Goal: Task Accomplishment & Management: Manage account settings

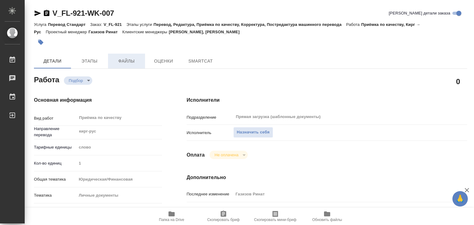
type textarea "x"
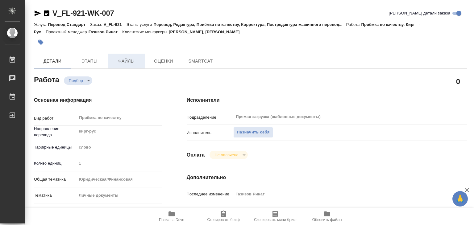
type textarea "x"
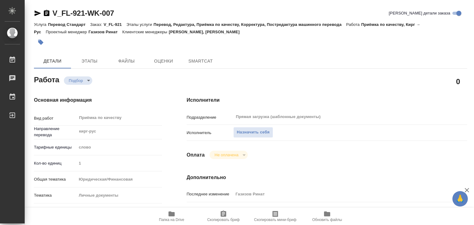
type textarea "x"
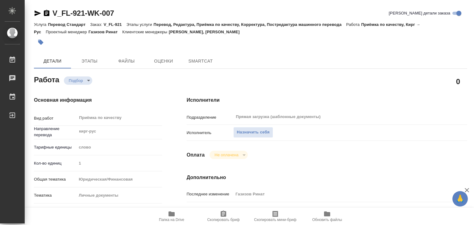
type textarea "x"
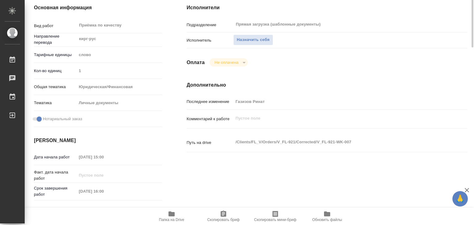
type textarea "x"
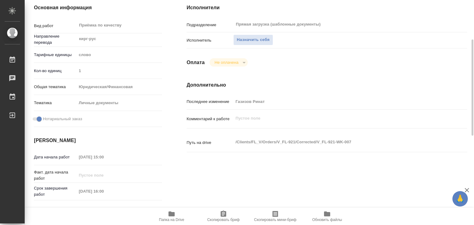
scroll to position [154, 0]
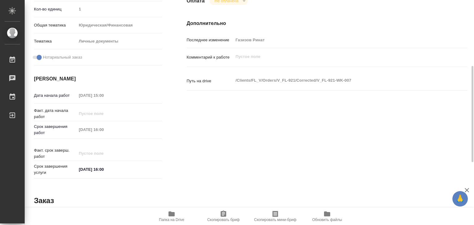
type textarea "x"
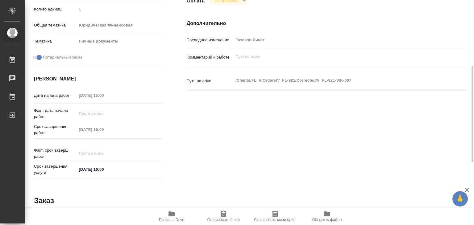
type textarea "x"
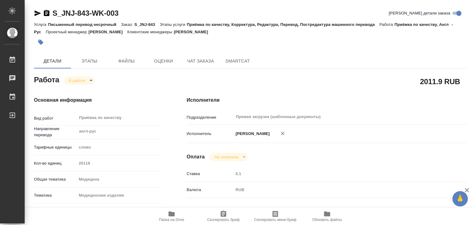
click at [45, 35] on div "Услуга Письменный перевод несрочный Заказ: S_JNJ-843 Этапы услуги Приёмка по ка…" at bounding box center [250, 28] width 433 height 15
click at [42, 40] on icon "button" at bounding box center [41, 42] width 6 height 6
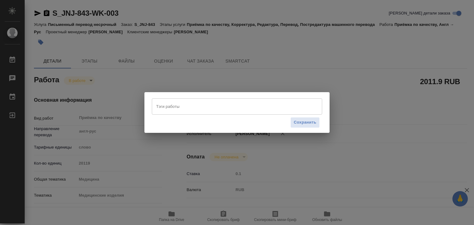
click at [240, 111] on input "Тэги работы" at bounding box center [231, 106] width 153 height 10
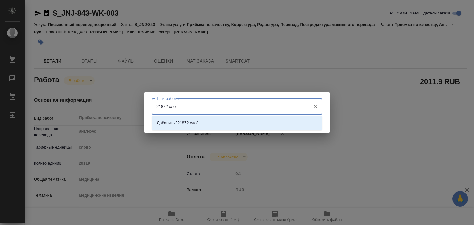
type input "21872 слов"
click at [220, 126] on li "Добавить "21872 слов"" at bounding box center [237, 123] width 170 height 11
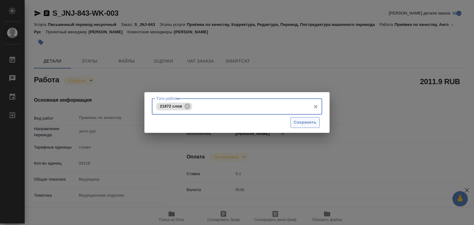
click at [300, 120] on span "Сохранить" at bounding box center [305, 122] width 23 height 7
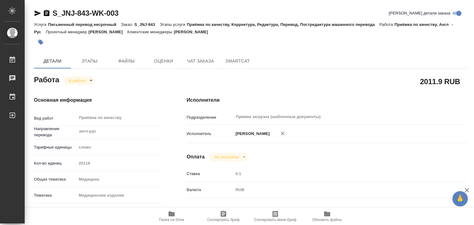
type input "inProgress"
type input "англ-рус"
type input "5a8b1489cc6b4906c91bfd90"
type input "20119"
type input "med"
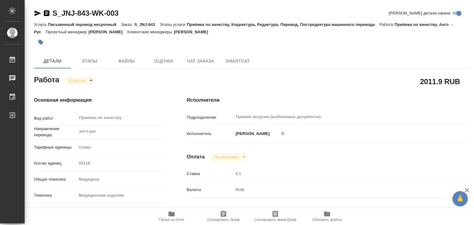
type input "5a8b8b956a9677013d343dd7"
checkbox input "true"
type input "17.09.2025 14:00"
type input "17.09.2025 13:06"
type input "17.09.2025 20:00"
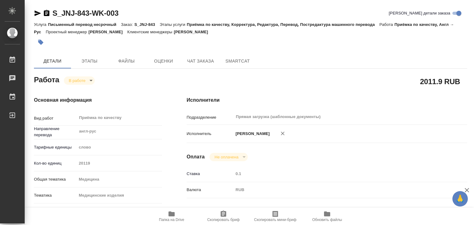
type input "17.09.2025 21:00"
type input "Прямая загрузка (шаблонные документы)"
type input "notPayed"
type input "0.1"
type input "RUB"
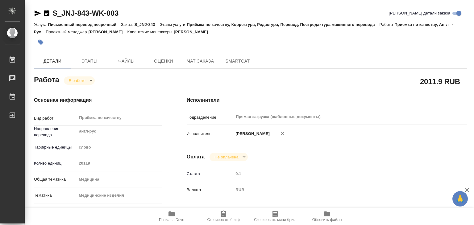
type input "Алилекова Валерия"
type input "S_JNJ-843"
type input "P26095310R"
type input "Письменный перевод несрочный"
type input "Приёмка по качеству, Корректура, Редактура, Перевод, Постредактура машинного пе…"
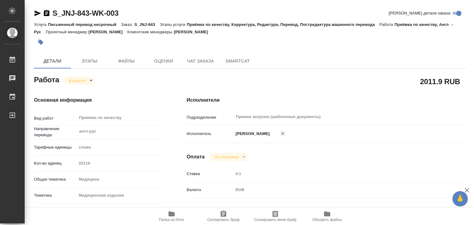
type input "Усманова Ольга"
type input "Петрова Валерия, Оксютович Ирина"
type input "/Clients/Johnson and Johnson Medical/Orders/S_JNJ-843"
click at [88, 79] on body "🙏 .cls-1 fill:#fff; AWATERA Alilekova Valeriya Работы 0 Чаты График Выйти S_JNJ…" at bounding box center [237, 112] width 474 height 225
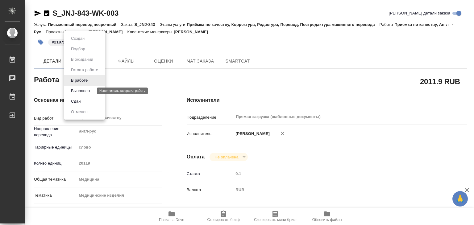
click at [86, 89] on button "Выполнен" at bounding box center [80, 91] width 23 height 7
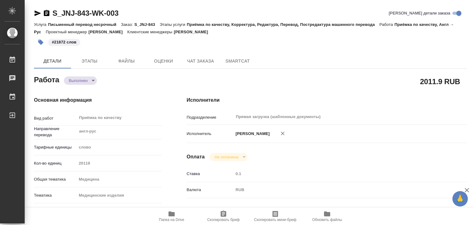
type textarea "x"
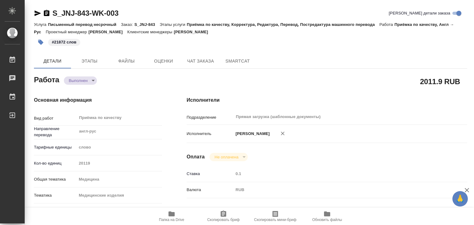
type textarea "x"
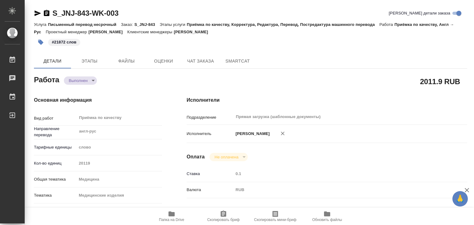
type textarea "x"
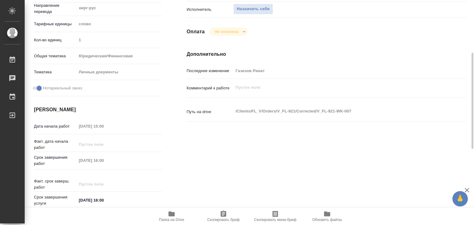
scroll to position [31, 0]
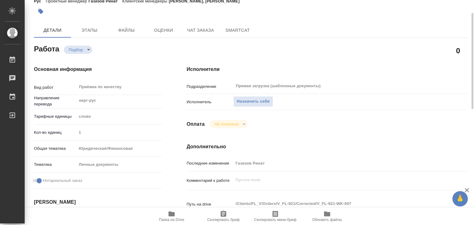
click at [171, 214] on icon "button" at bounding box center [172, 214] width 6 height 5
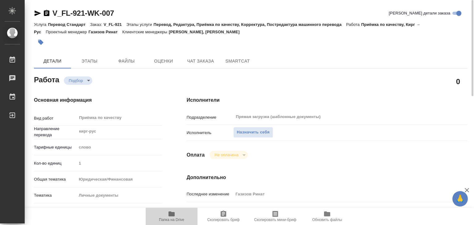
click at [175, 214] on icon "button" at bounding box center [171, 214] width 7 height 7
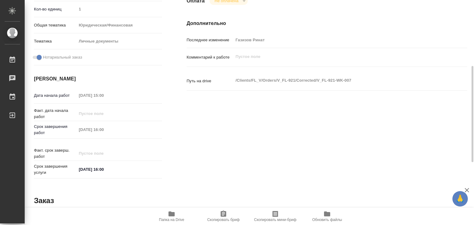
scroll to position [62, 0]
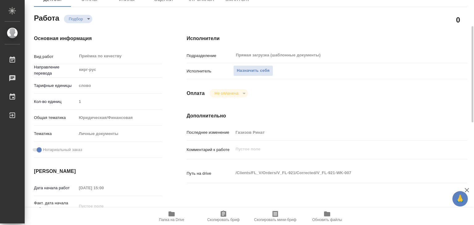
click at [247, 63] on div "Подразделение Прямая загрузка (шаблонные документы) ​" at bounding box center [327, 58] width 281 height 16
click at [248, 73] on span "Назначить себя" at bounding box center [253, 70] width 33 height 7
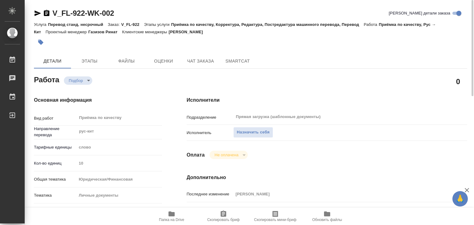
click at [176, 224] on button "Папка на Drive" at bounding box center [172, 216] width 52 height 17
click at [248, 130] on span "Назначить себя" at bounding box center [253, 132] width 33 height 7
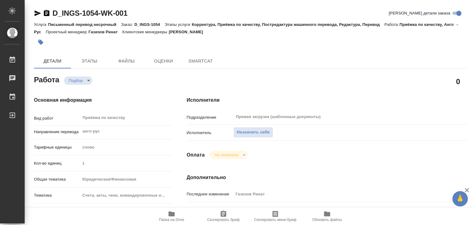
type textarea "x"
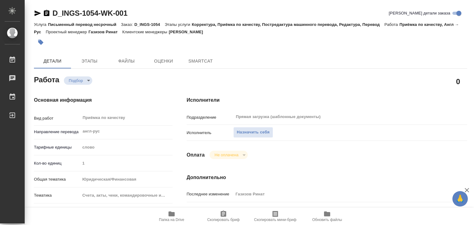
type textarea "x"
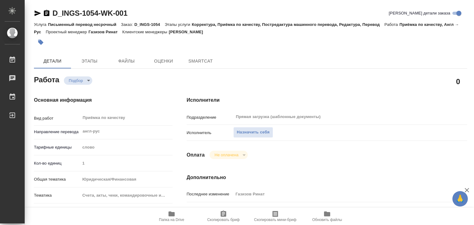
type textarea "x"
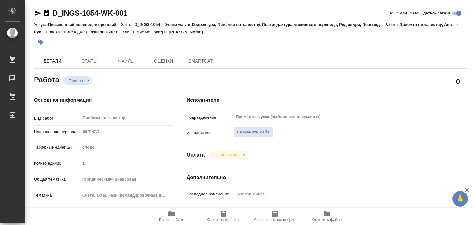
type textarea "x"
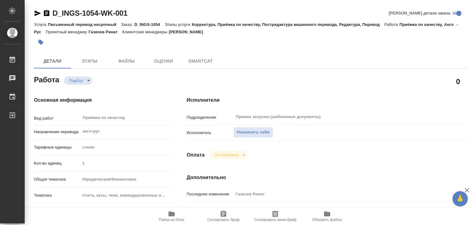
type textarea "x"
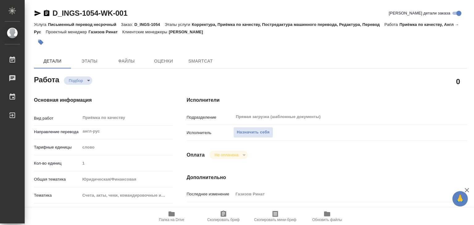
type textarea "x"
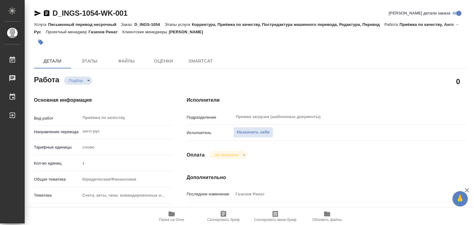
type textarea "x"
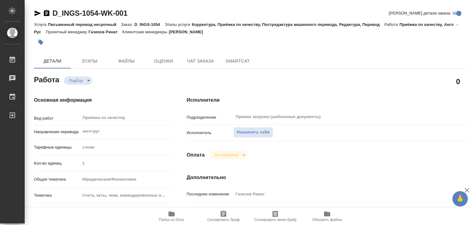
type textarea "x"
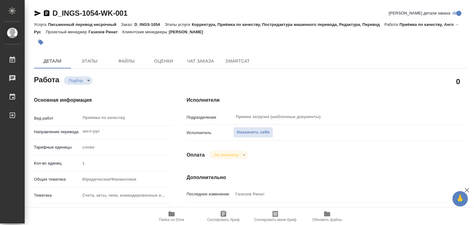
type textarea "x"
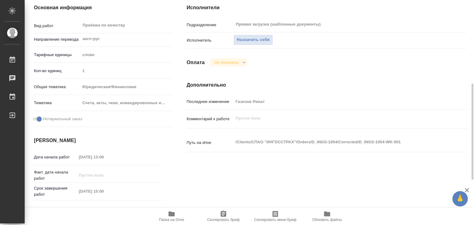
scroll to position [123, 0]
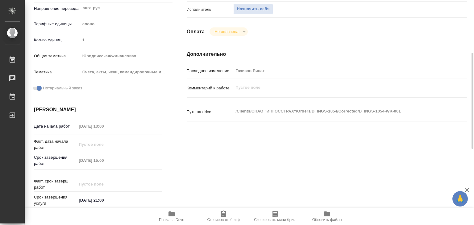
click at [178, 216] on span "Папка на Drive" at bounding box center [171, 217] width 44 height 12
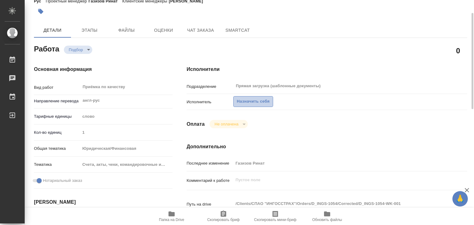
click at [249, 100] on span "Назначить себя" at bounding box center [253, 101] width 33 height 7
type textarea "x"
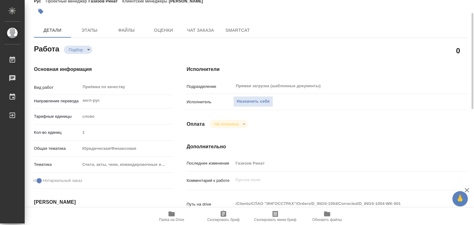
type textarea "x"
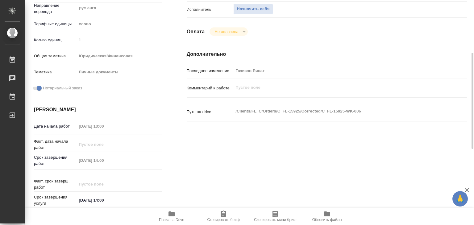
scroll to position [31, 0]
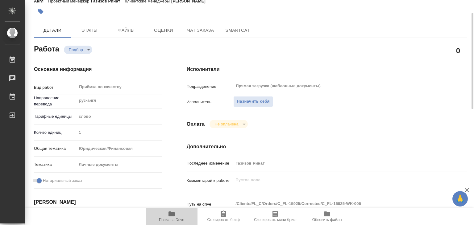
click at [170, 214] on icon "button" at bounding box center [172, 214] width 6 height 5
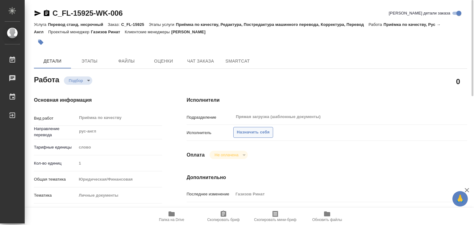
click at [260, 134] on span "Назначить себя" at bounding box center [253, 132] width 33 height 7
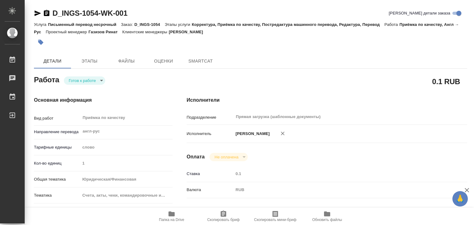
type textarea "x"
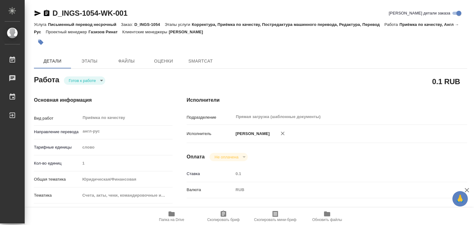
type textarea "x"
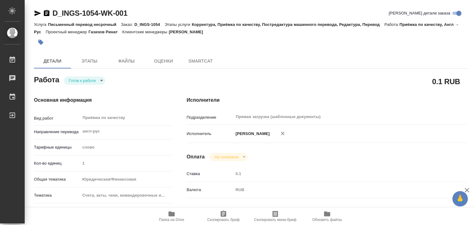
type textarea "x"
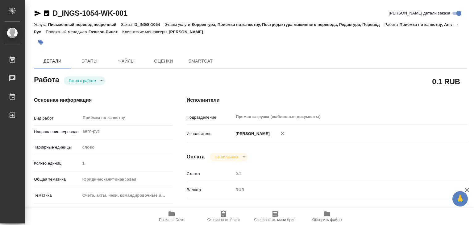
type textarea "x"
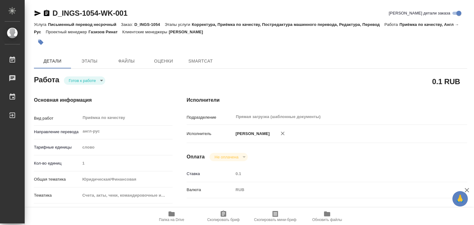
type textarea "x"
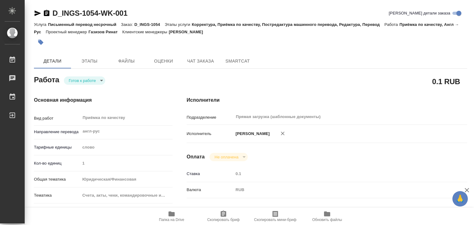
type textarea "x"
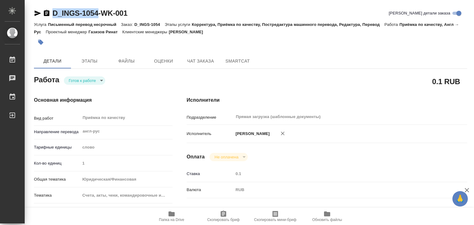
drag, startPoint x: 48, startPoint y: 4, endPoint x: 98, endPoint y: 17, distance: 51.7
copy link "D_INGS-1054"
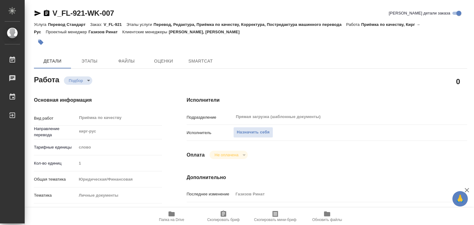
type textarea "x"
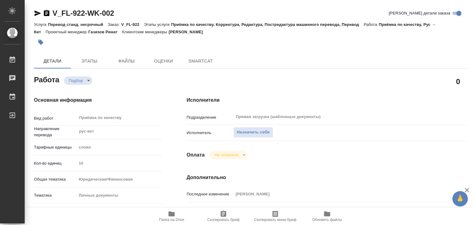
type textarea "x"
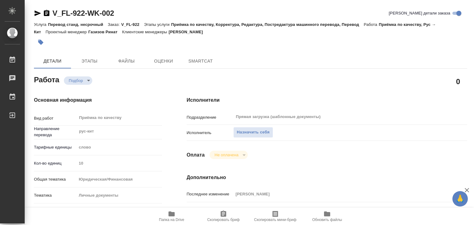
type textarea "x"
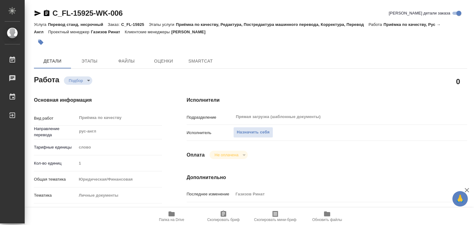
type textarea "x"
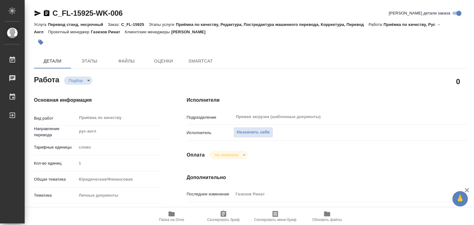
type textarea "x"
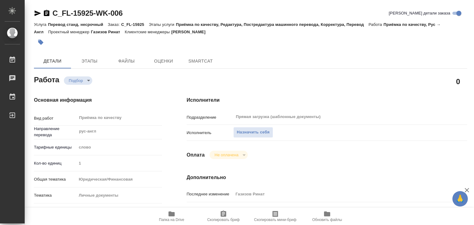
type textarea "x"
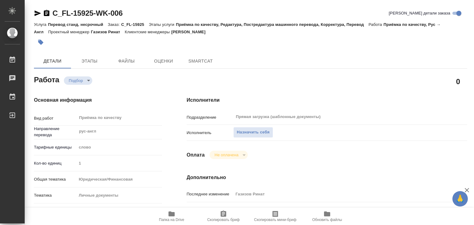
type textarea "x"
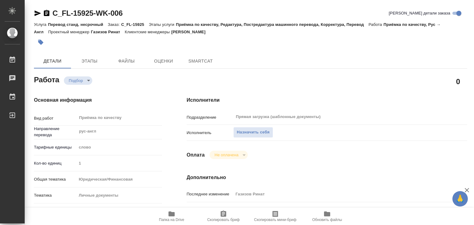
type textarea "x"
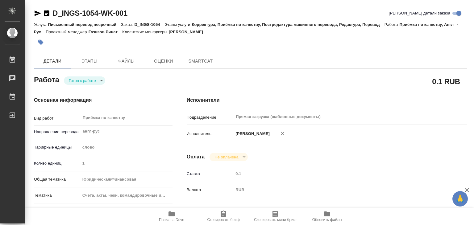
type textarea "x"
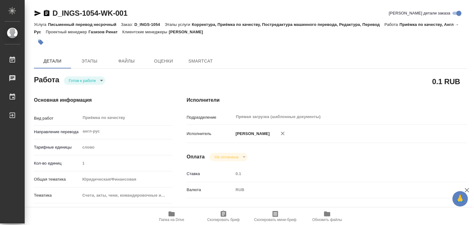
type textarea "x"
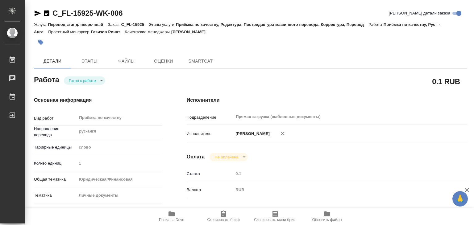
type textarea "x"
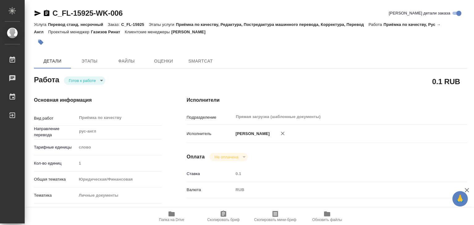
type textarea "x"
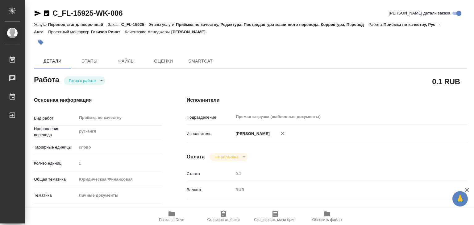
type textarea "x"
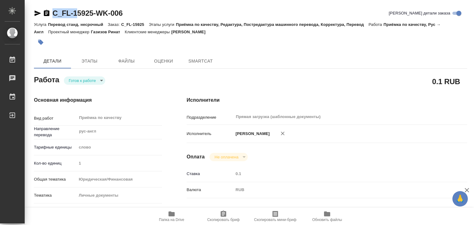
type textarea "x"
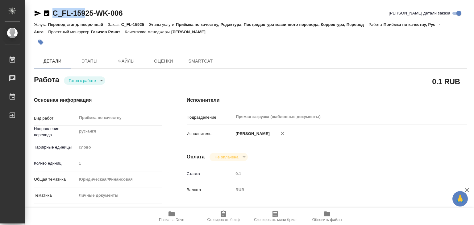
type textarea "x"
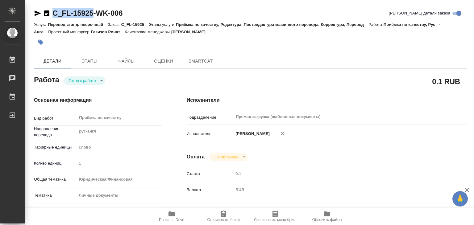
drag, startPoint x: 52, startPoint y: 5, endPoint x: 93, endPoint y: 14, distance: 41.7
type textarea "x"
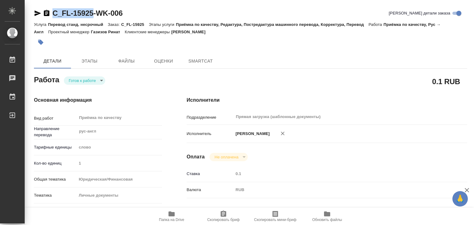
type textarea "x"
copy link "C_FL-15925"
type textarea "x"
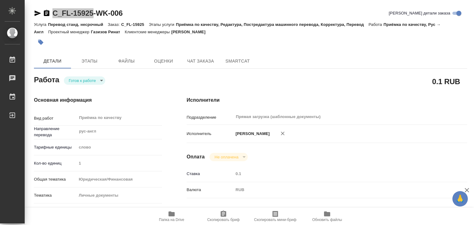
type textarea "x"
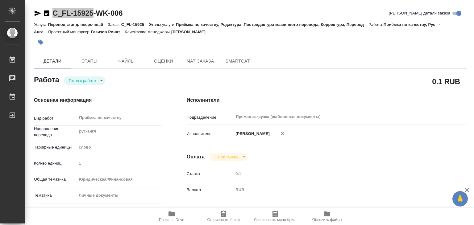
type textarea "x"
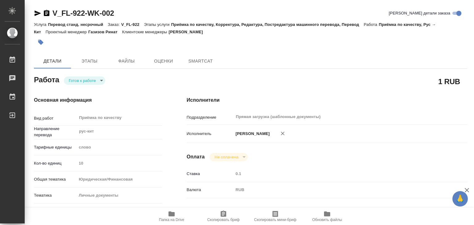
type textarea "x"
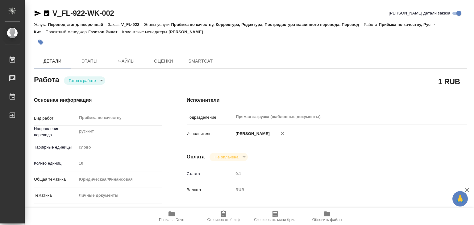
type textarea "x"
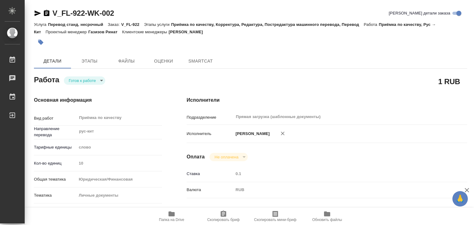
type textarea "x"
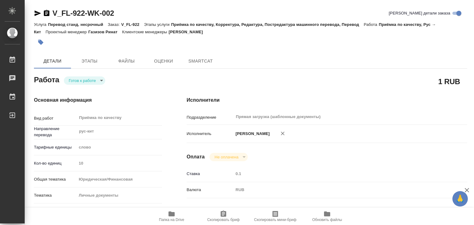
type textarea "x"
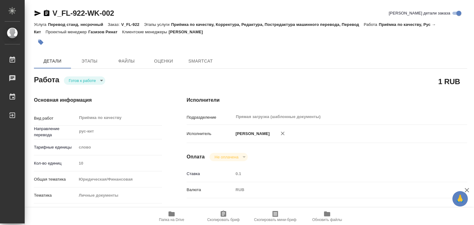
type textarea "x"
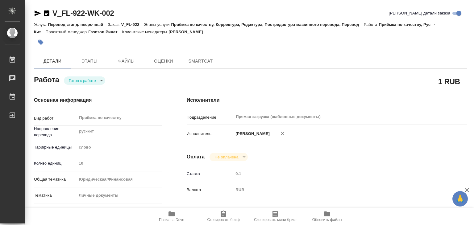
type textarea "x"
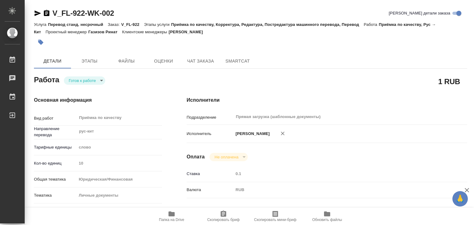
type textarea "x"
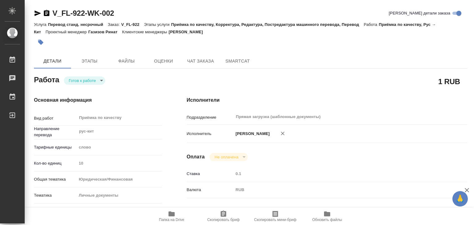
type textarea "x"
drag, startPoint x: 48, startPoint y: 5, endPoint x: 86, endPoint y: 14, distance: 38.1
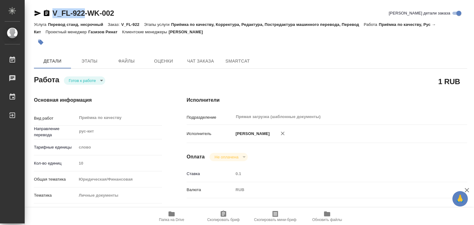
copy link "V_FL-922"
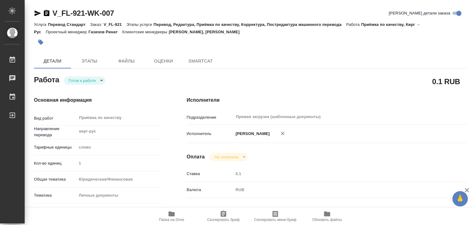
type textarea "x"
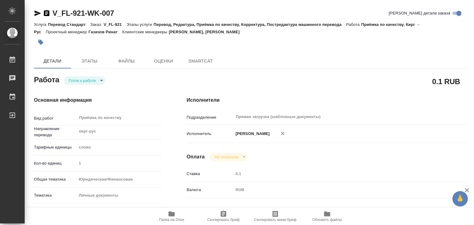
type textarea "x"
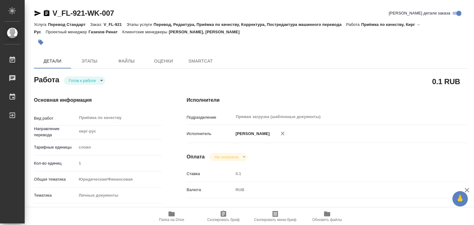
type textarea "x"
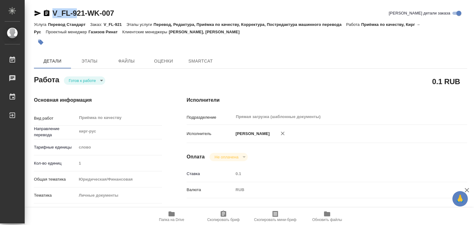
type textarea "x"
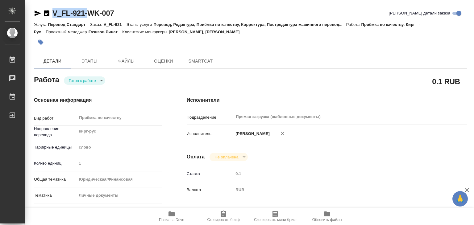
type textarea "x"
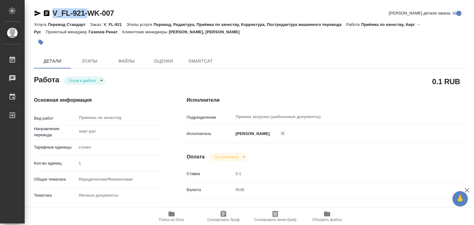
type textarea "x"
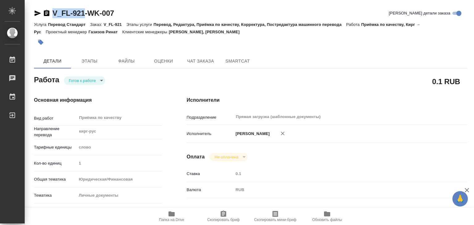
drag, startPoint x: 44, startPoint y: 2, endPoint x: 84, endPoint y: 11, distance: 40.5
copy link "V_FL-921"
type textarea "x"
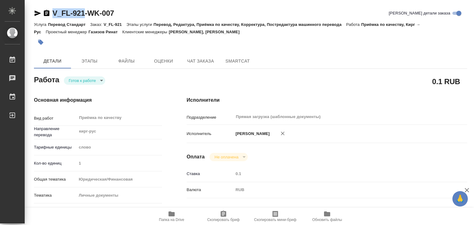
type textarea "x"
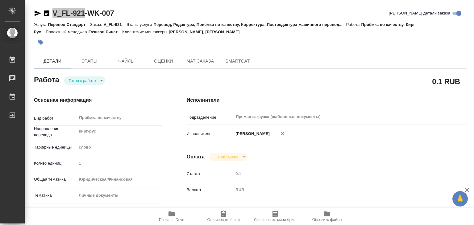
type textarea "x"
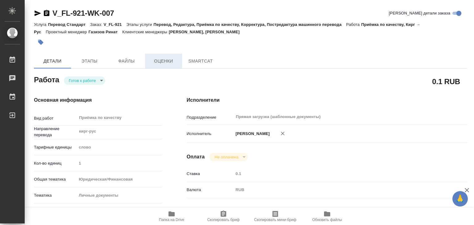
type textarea "x"
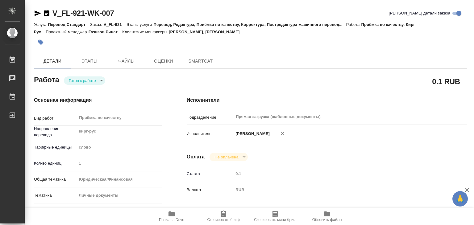
type textarea "x"
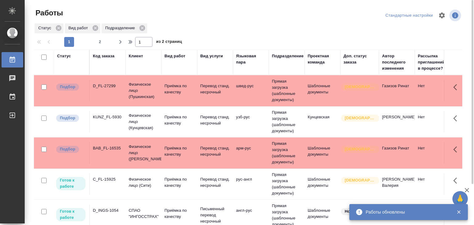
click at [117, 90] on td "D_FL-27299" at bounding box center [108, 91] width 36 height 22
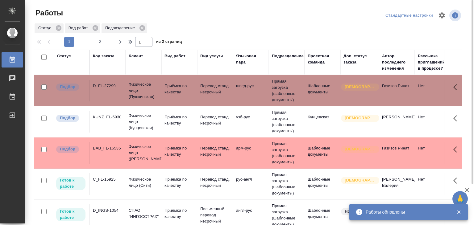
click at [112, 120] on div "KUNZ_FL-5930" at bounding box center [108, 117] width 30 height 6
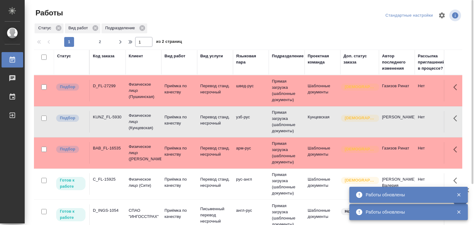
click at [136, 152] on p "Физическое лицо ([PERSON_NAME])" at bounding box center [144, 153] width 30 height 19
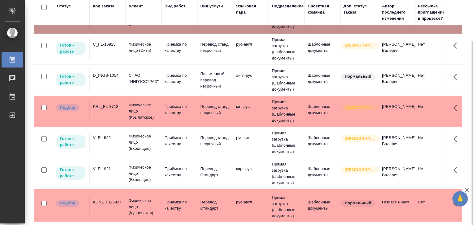
scroll to position [62, 0]
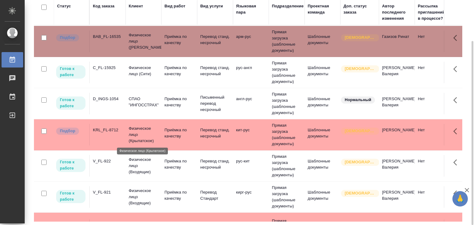
click at [156, 135] on p "Физическое лицо (Крылатское)" at bounding box center [144, 135] width 30 height 19
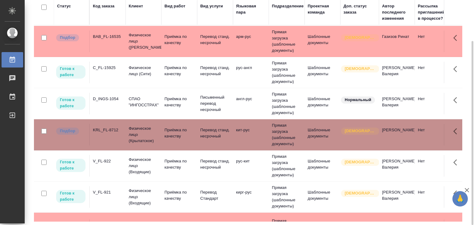
scroll to position [93, 0]
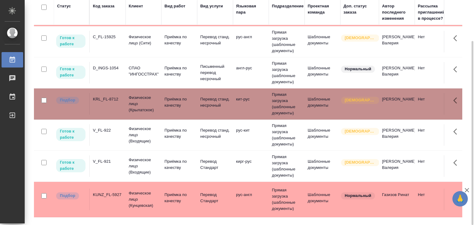
click at [119, 193] on div "KUNZ_FL-5927" at bounding box center [108, 195] width 30 height 6
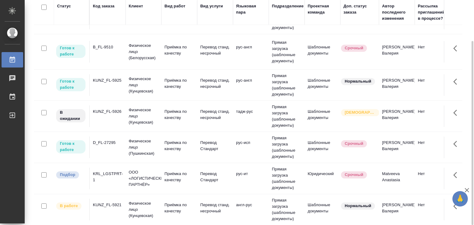
scroll to position [309, 0]
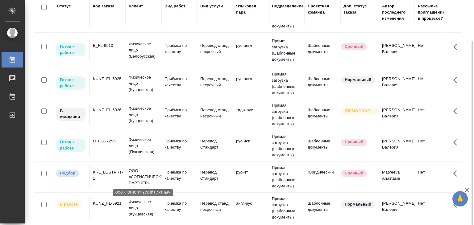
click at [145, 173] on p "ООО «ЛОГИСТИЧЕСКИЙ ПАРТНЁР»" at bounding box center [144, 177] width 30 height 19
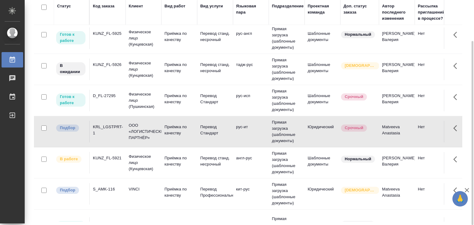
scroll to position [370, 0]
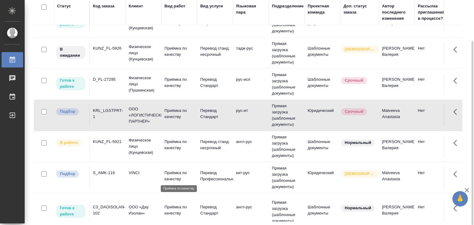
click at [163, 169] on td "Приёмка по качеству" at bounding box center [179, 178] width 36 height 22
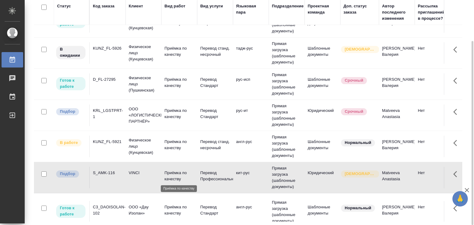
click at [163, 169] on td "Приёмка по качеству" at bounding box center [179, 178] width 36 height 22
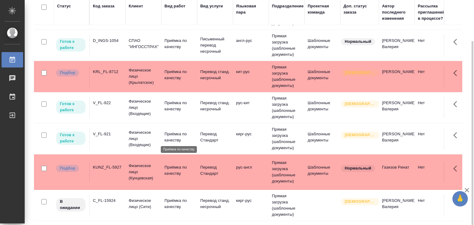
scroll to position [0, 0]
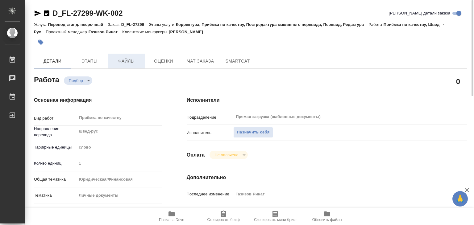
click at [115, 58] on span "Файлы" at bounding box center [127, 61] width 30 height 8
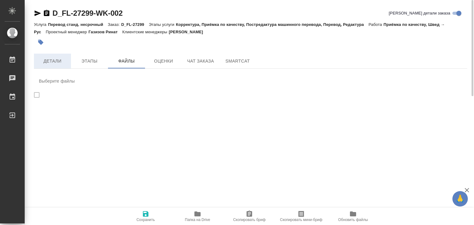
click at [61, 62] on span "Детали" at bounding box center [53, 61] width 30 height 8
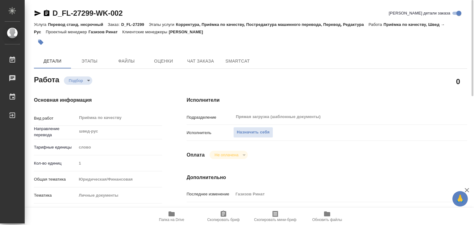
type textarea "x"
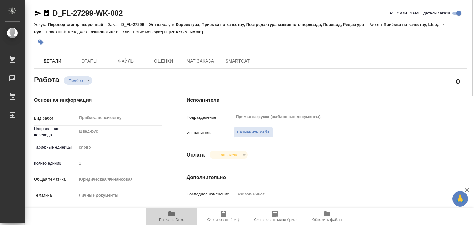
click at [164, 218] on span "Папка на Drive" at bounding box center [171, 220] width 25 height 4
type textarea "x"
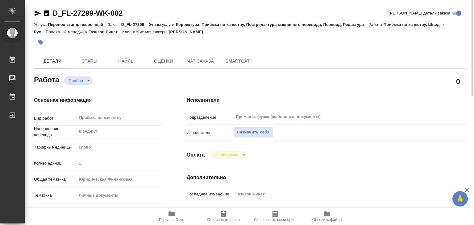
type textarea "x"
click at [87, 58] on span "Этапы" at bounding box center [90, 61] width 30 height 8
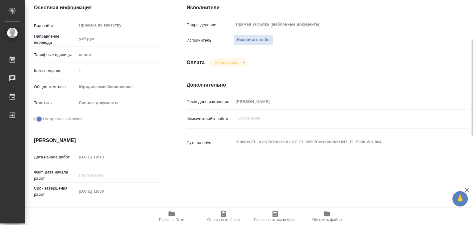
scroll to position [154, 0]
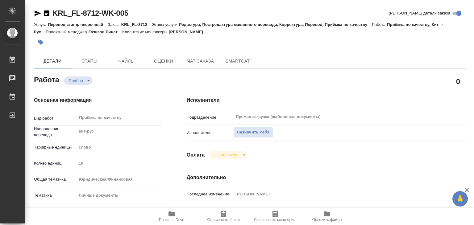
scroll to position [123, 0]
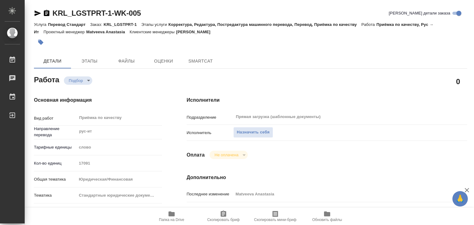
type textarea "x"
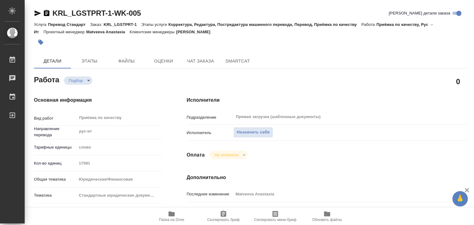
type textarea "x"
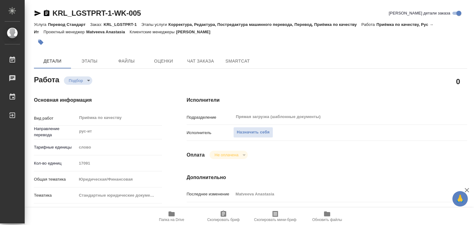
type textarea "x"
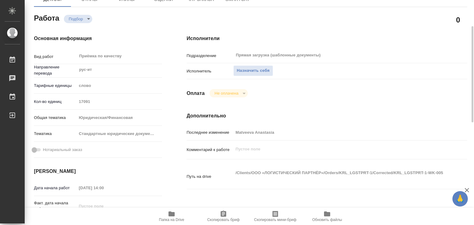
scroll to position [123, 0]
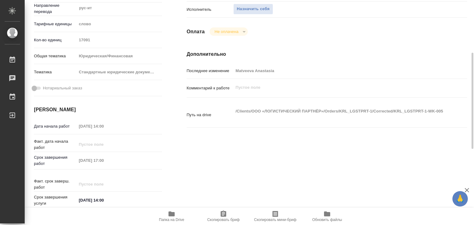
click at [173, 211] on icon "button" at bounding box center [171, 214] width 7 height 7
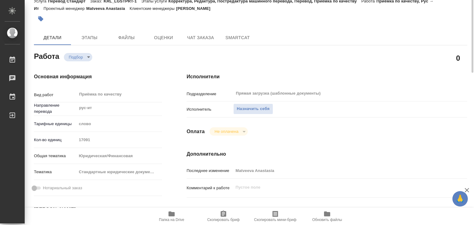
scroll to position [0, 0]
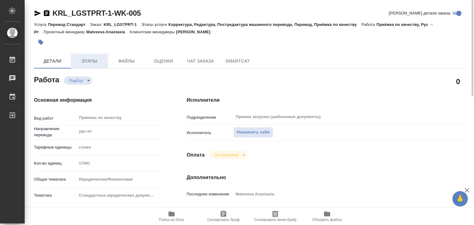
click at [96, 58] on span "Этапы" at bounding box center [90, 61] width 30 height 8
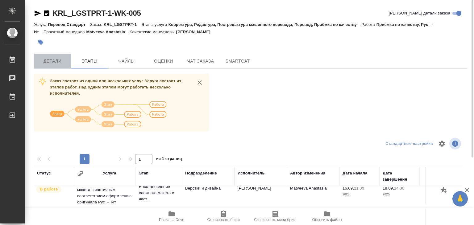
click at [55, 62] on span "Детали" at bounding box center [53, 61] width 30 height 8
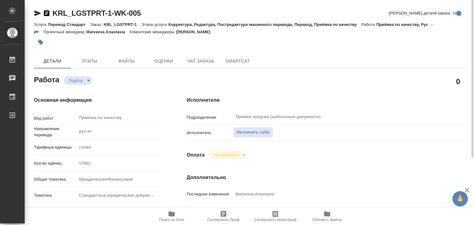
type textarea "x"
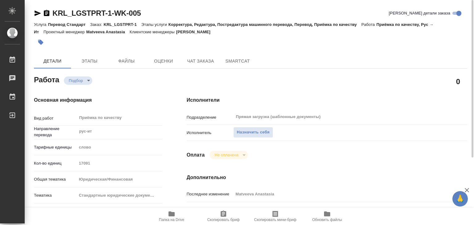
type textarea "x"
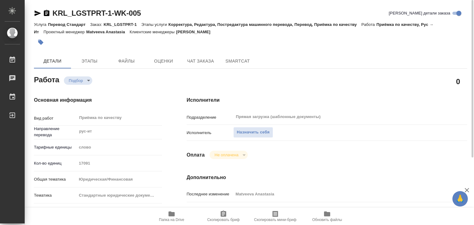
type textarea "x"
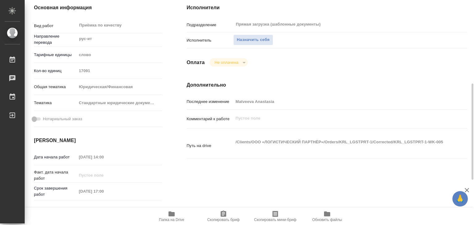
type textarea "x"
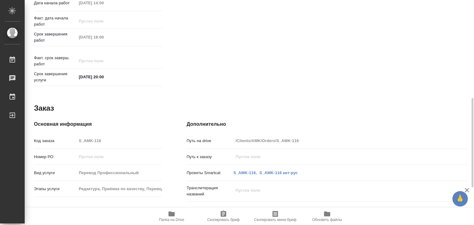
scroll to position [154, 0]
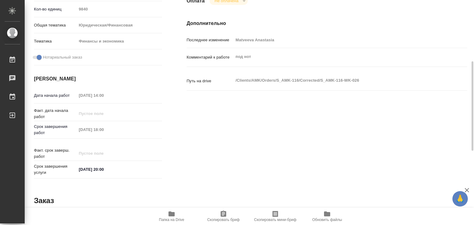
click at [171, 213] on icon "button" at bounding box center [172, 214] width 6 height 5
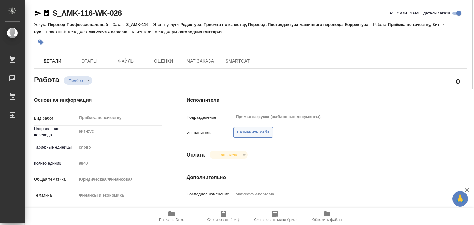
click at [245, 133] on span "Назначить себя" at bounding box center [253, 132] width 33 height 7
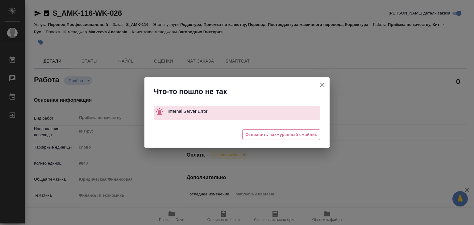
click at [320, 84] on icon "button" at bounding box center [322, 84] width 7 height 7
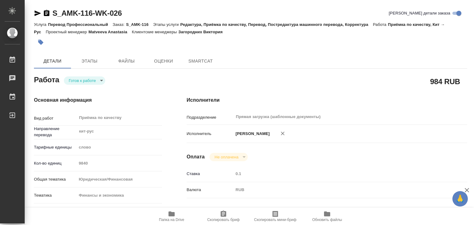
type textarea "x"
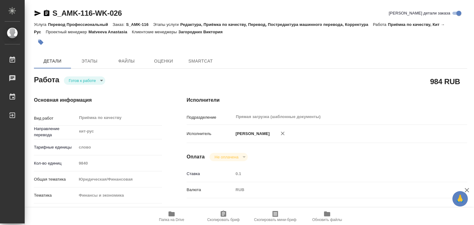
type textarea "x"
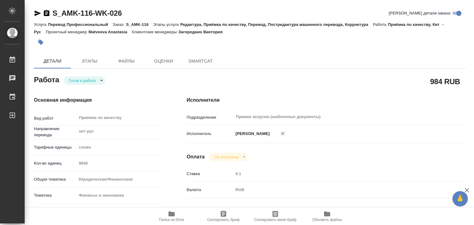
type textarea "x"
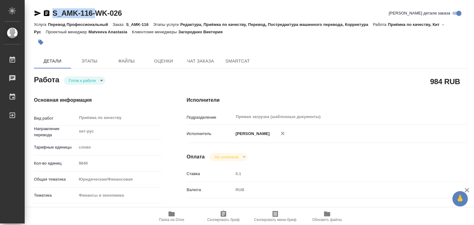
type textarea "x"
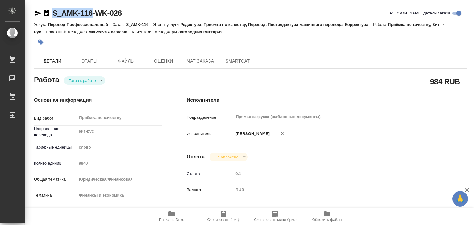
drag, startPoint x: 51, startPoint y: 6, endPoint x: 93, endPoint y: 14, distance: 42.6
copy link "S_AMK-116"
type textarea "x"
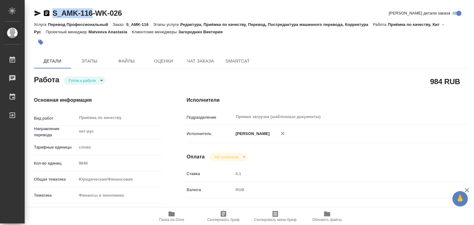
type textarea "x"
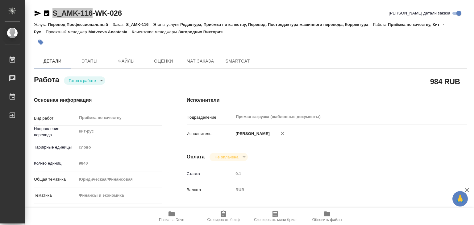
type textarea "x"
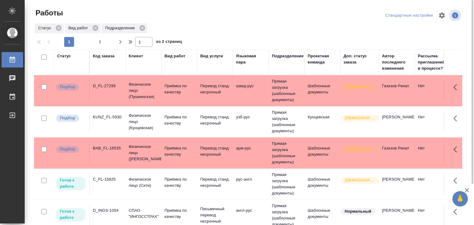
click at [109, 183] on td "C_FL-15925" at bounding box center [108, 184] width 36 height 22
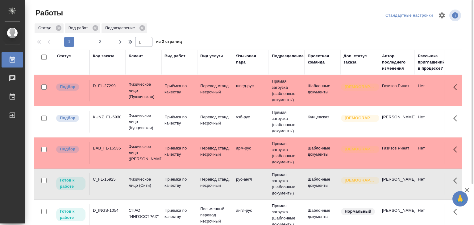
scroll to position [372, 0]
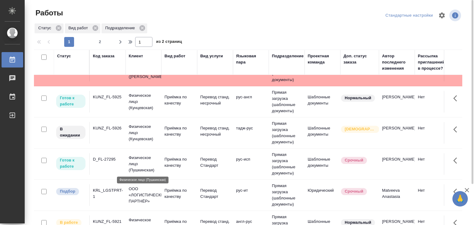
click at [135, 159] on p "Физическое лицо (Пушкинская)" at bounding box center [144, 164] width 30 height 19
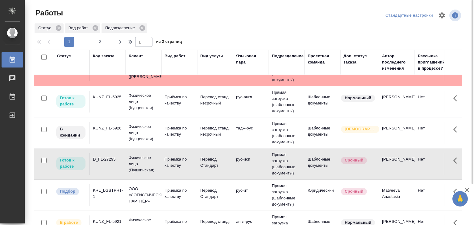
scroll to position [21, 0]
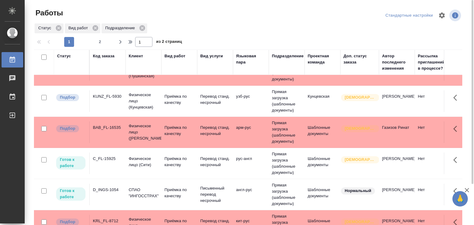
click at [113, 160] on div "C_FL-15925" at bounding box center [108, 159] width 30 height 6
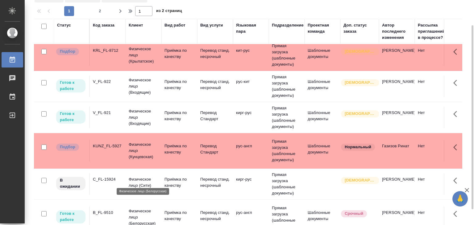
scroll to position [154, 0]
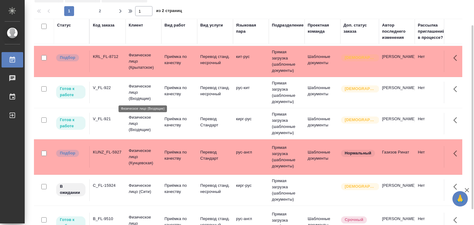
click at [140, 95] on p "Физическое лицо (Входящие)" at bounding box center [144, 92] width 30 height 19
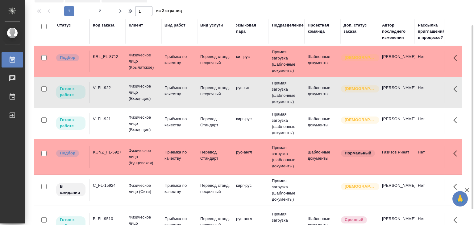
click at [125, 184] on td "C_FL-15924" at bounding box center [108, 191] width 36 height 22
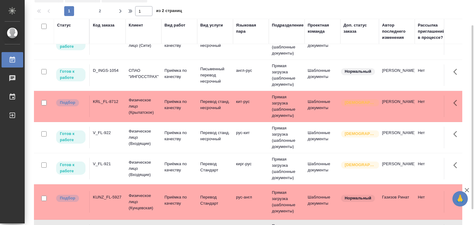
scroll to position [0, 0]
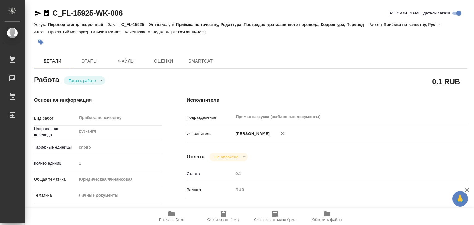
type textarea "x"
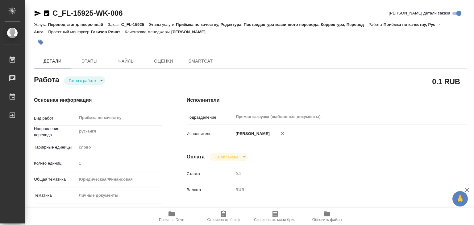
type textarea "x"
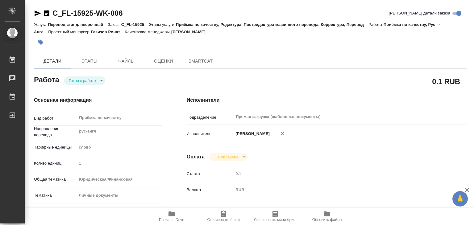
type textarea "x"
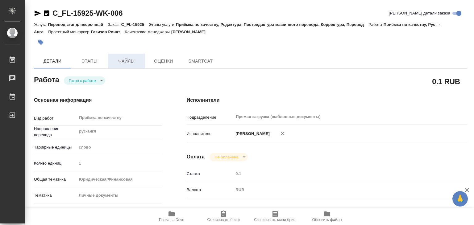
type textarea "x"
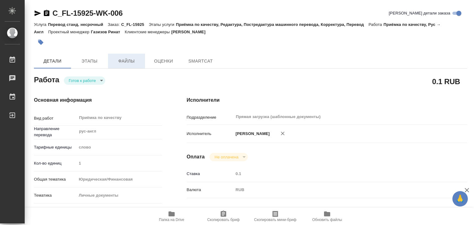
type textarea "x"
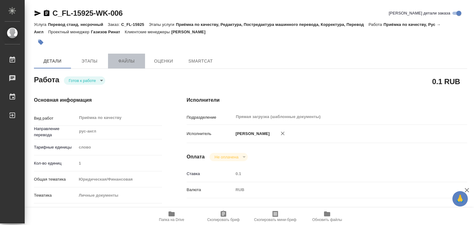
click at [132, 61] on span "Файлы" at bounding box center [127, 61] width 30 height 8
type textarea "x"
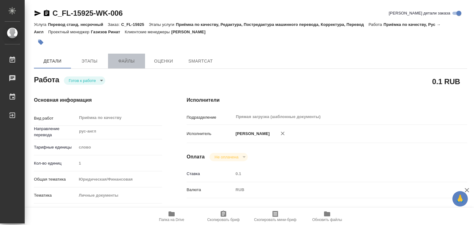
type textarea "x"
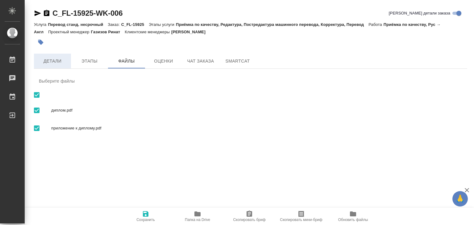
click at [55, 59] on span "Детали" at bounding box center [53, 61] width 30 height 8
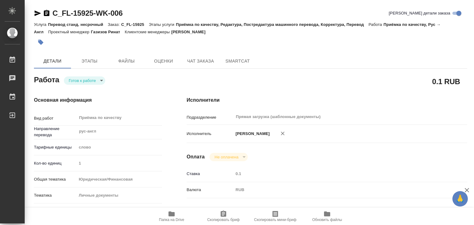
type textarea "x"
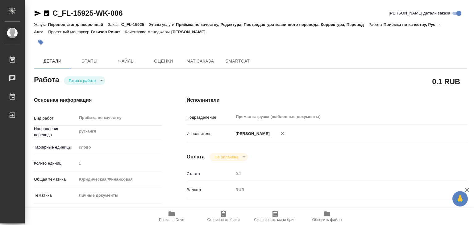
type textarea "x"
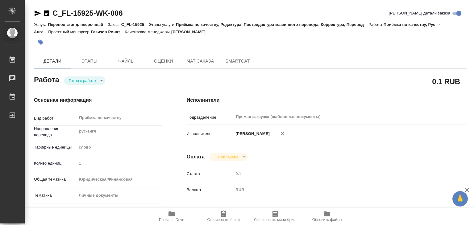
type textarea "x"
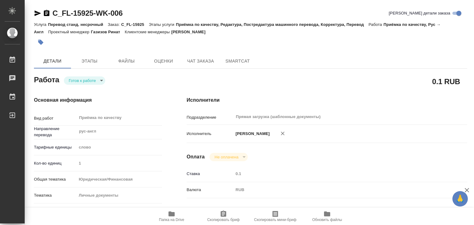
type textarea "x"
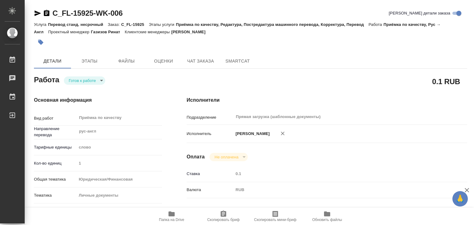
type textarea "x"
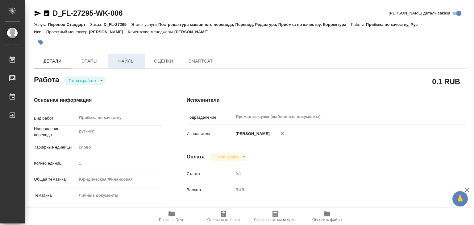
type textarea "x"
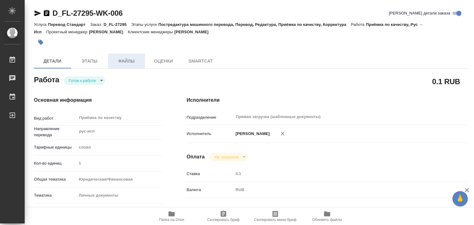
type textarea "x"
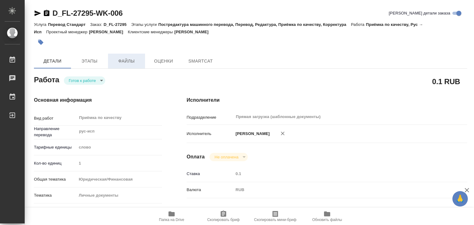
type textarea "x"
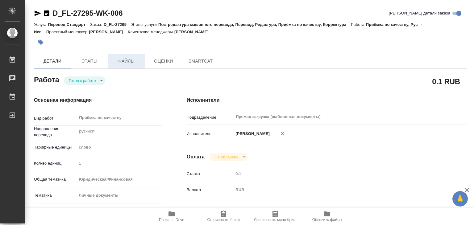
type textarea "x"
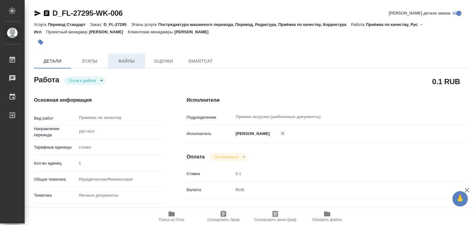
click at [128, 67] on button "Файлы" at bounding box center [126, 61] width 37 height 15
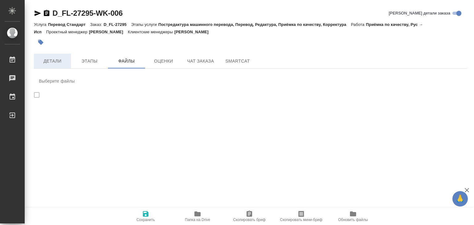
click at [54, 55] on button "Детали" at bounding box center [52, 61] width 37 height 15
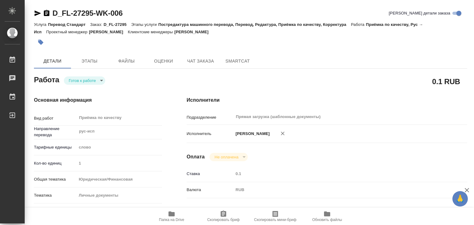
type textarea "x"
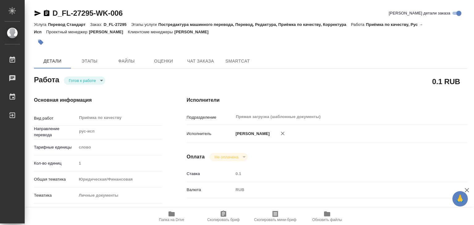
type textarea "x"
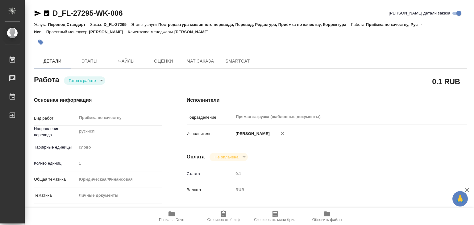
type textarea "x"
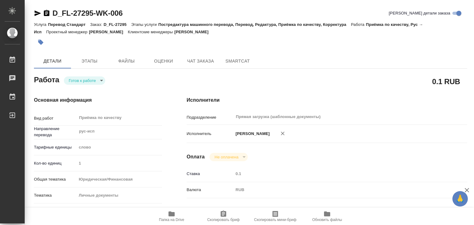
type textarea "x"
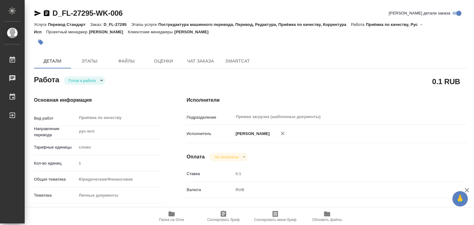
click at [177, 215] on span "Папка на Drive" at bounding box center [171, 217] width 44 height 12
type textarea "x"
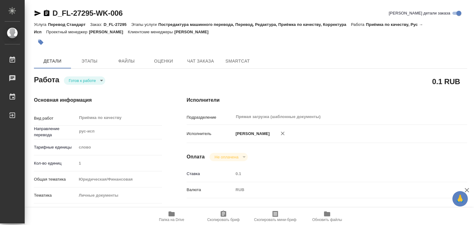
type textarea "x"
click at [175, 218] on span "Папка на Drive" at bounding box center [171, 220] width 25 height 4
type textarea "x"
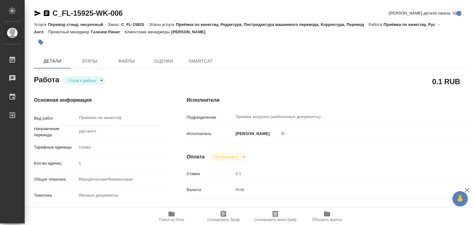
type textarea "x"
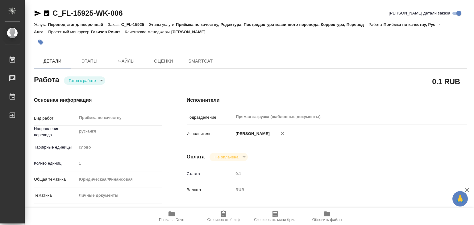
type textarea "x"
click at [171, 213] on icon "button" at bounding box center [172, 214] width 6 height 5
type textarea "x"
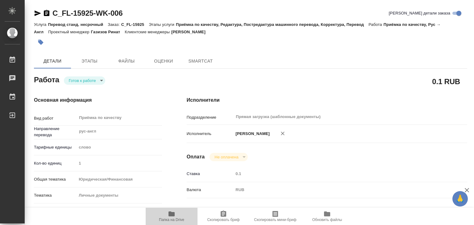
type textarea "x"
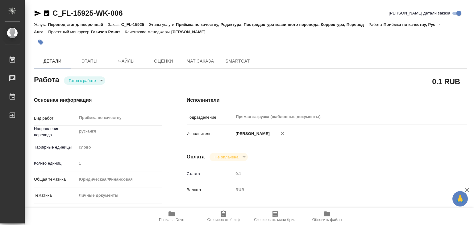
type textarea "x"
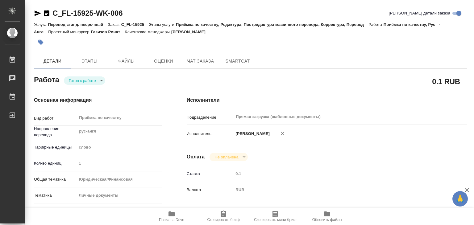
type textarea "x"
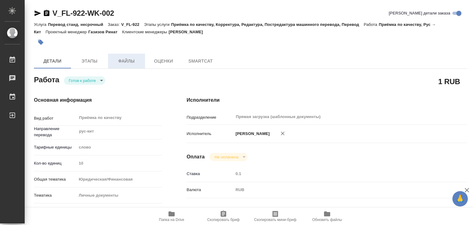
type textarea "x"
click at [120, 57] on button "Файлы" at bounding box center [126, 61] width 37 height 15
type textarea "x"
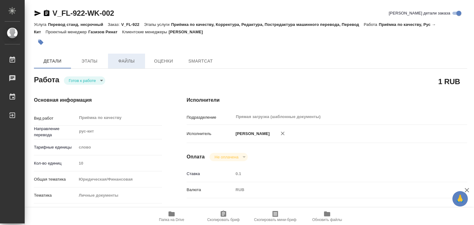
type textarea "x"
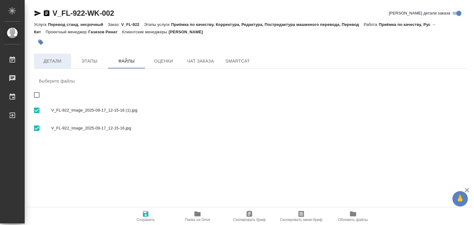
click at [49, 64] on span "Детали" at bounding box center [53, 61] width 30 height 8
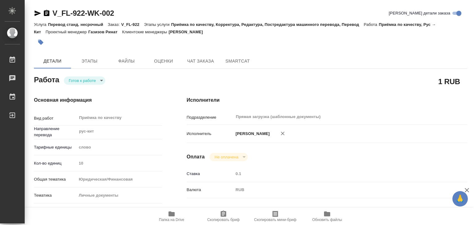
type textarea "x"
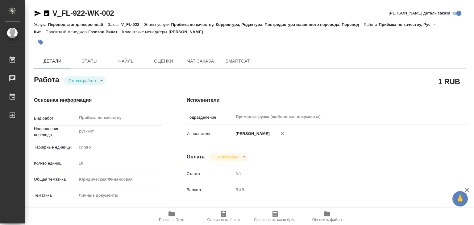
type textarea "x"
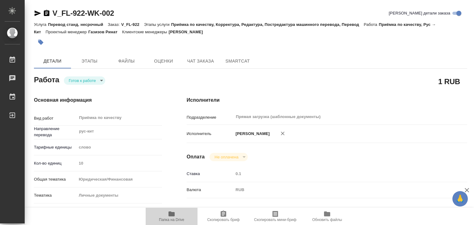
click at [164, 217] on span "Папка на Drive" at bounding box center [171, 217] width 44 height 12
type textarea "x"
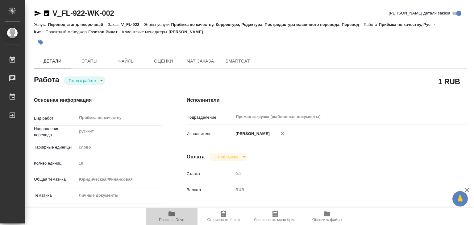
type textarea "x"
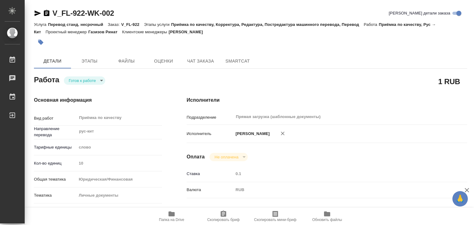
type textarea "x"
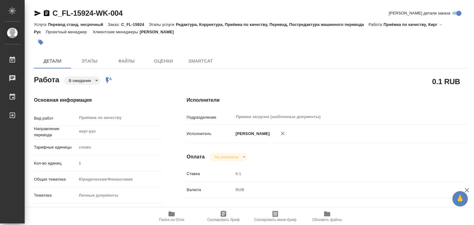
type textarea "x"
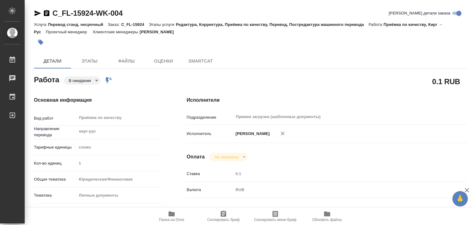
type textarea "x"
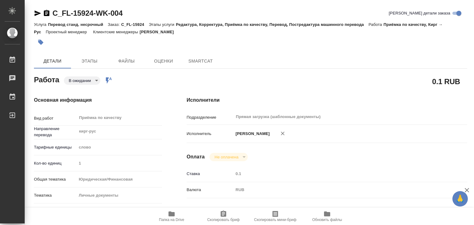
type textarea "x"
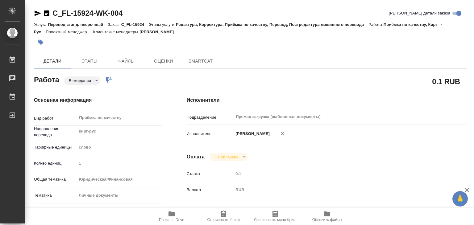
type textarea "x"
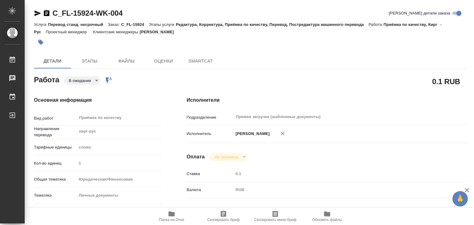
type textarea "x"
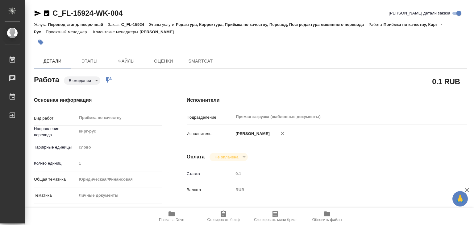
type textarea "x"
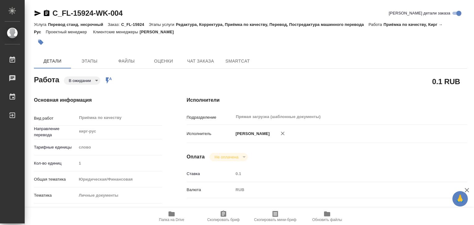
click at [169, 216] on icon "button" at bounding box center [172, 214] width 6 height 5
type textarea "x"
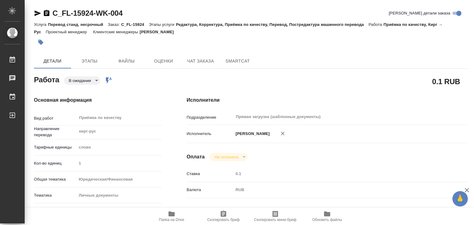
type textarea "x"
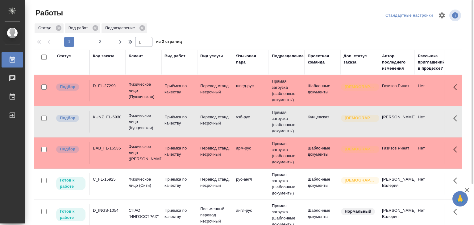
click at [183, 157] on p "Приёмка по качеству" at bounding box center [180, 151] width 30 height 12
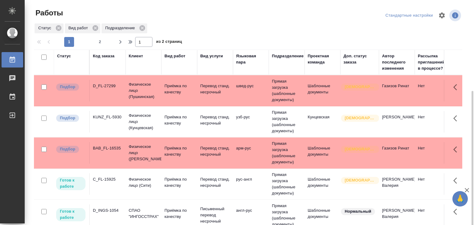
scroll to position [93, 0]
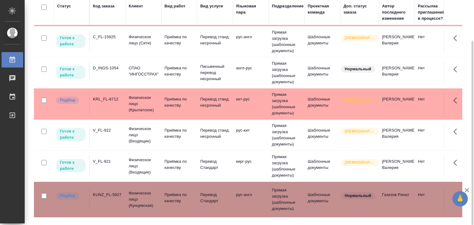
click at [154, 102] on p "Физическое лицо (Крылатское)" at bounding box center [144, 104] width 30 height 19
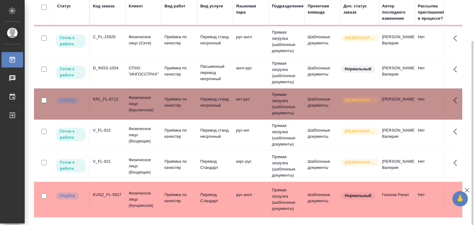
scroll to position [216, 0]
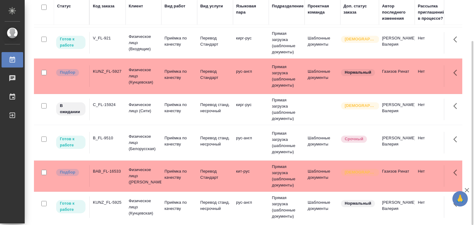
click at [181, 178] on p "Приёмка по качеству" at bounding box center [180, 175] width 30 height 12
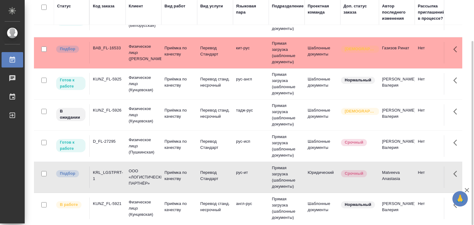
scroll to position [463, 0]
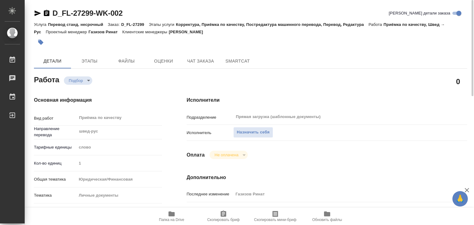
click at [171, 221] on span "Папка на Drive" at bounding box center [171, 220] width 25 height 4
click at [173, 216] on icon "button" at bounding box center [172, 214] width 6 height 5
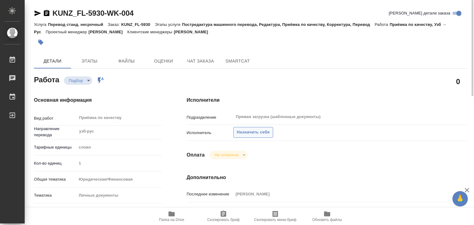
click at [246, 131] on span "Назначить себя" at bounding box center [253, 132] width 33 height 7
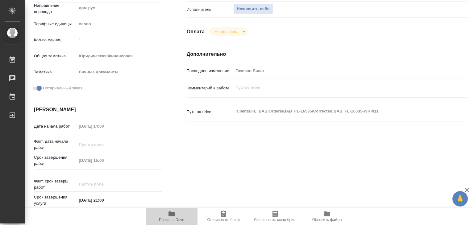
click at [172, 213] on icon "button" at bounding box center [172, 214] width 6 height 5
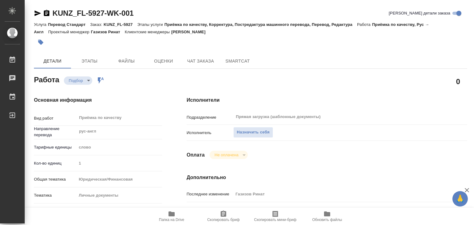
scroll to position [123, 0]
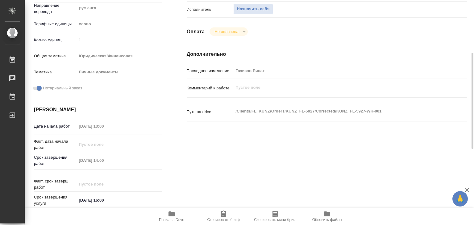
click at [177, 215] on span "Папка на Drive" at bounding box center [171, 217] width 44 height 12
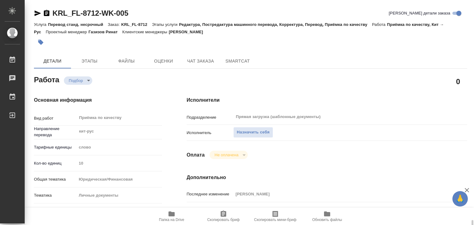
scroll to position [154, 0]
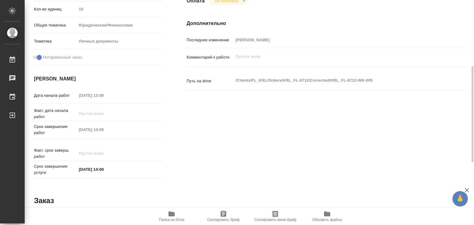
click at [170, 218] on span "Папка на Drive" at bounding box center [171, 220] width 25 height 4
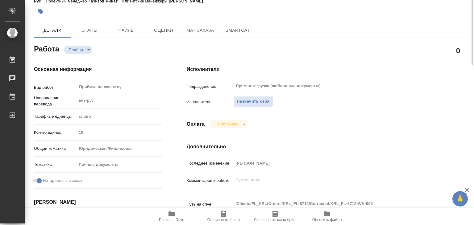
scroll to position [0, 0]
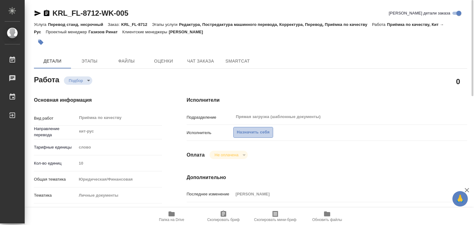
click at [249, 135] on span "Назначить себя" at bounding box center [253, 132] width 33 height 7
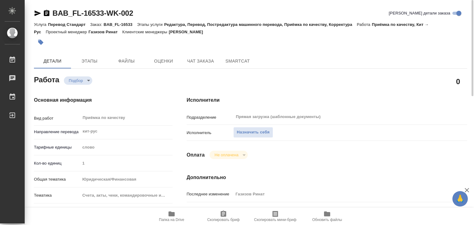
click at [175, 215] on span "Папка на Drive" at bounding box center [171, 217] width 44 height 12
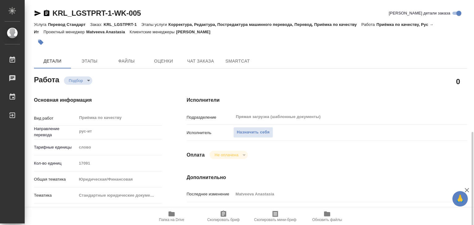
scroll to position [93, 0]
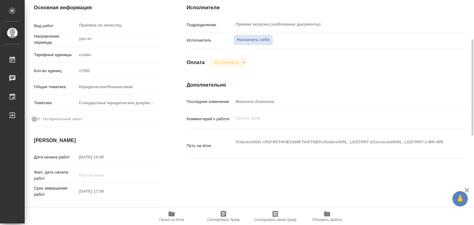
click at [169, 216] on icon "button" at bounding box center [172, 214] width 6 height 5
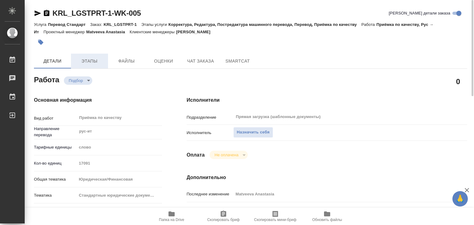
click at [96, 61] on span "Этапы" at bounding box center [90, 61] width 30 height 8
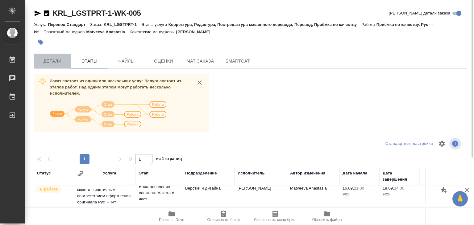
click at [40, 62] on span "Детали" at bounding box center [53, 61] width 30 height 8
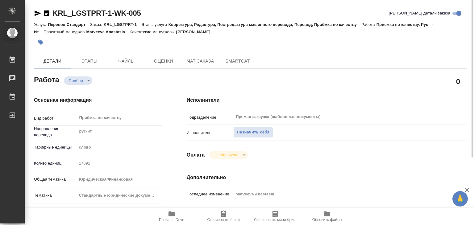
type textarea "x"
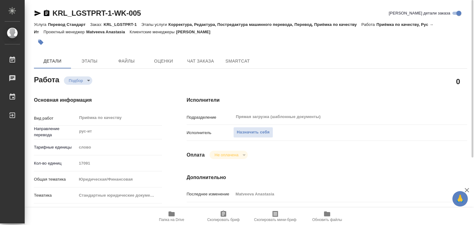
type textarea "x"
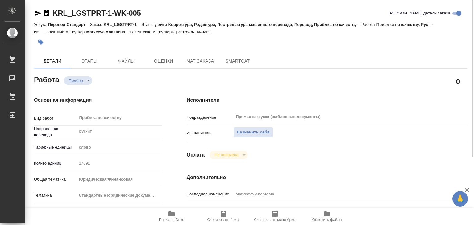
type textarea "x"
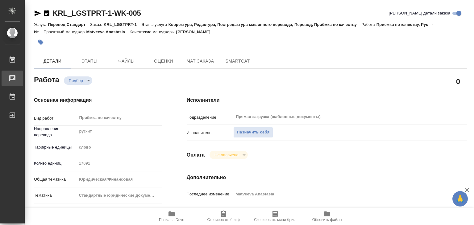
type textarea "x"
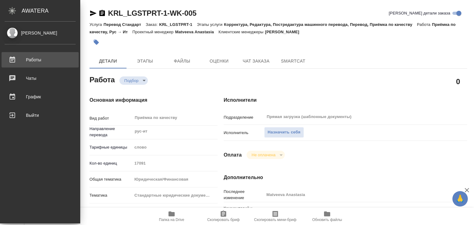
type textarea "x"
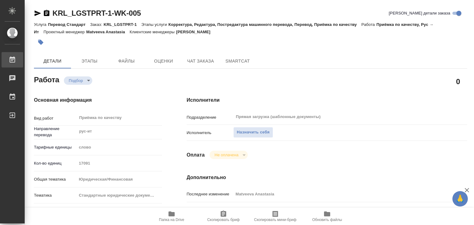
type textarea "x"
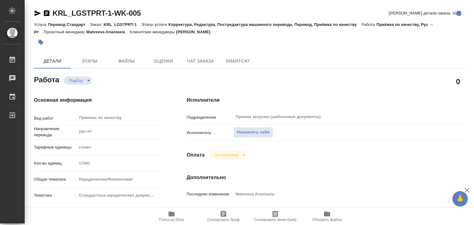
type textarea "x"
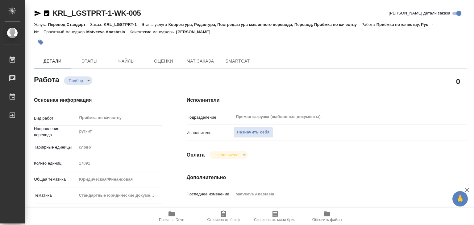
type textarea "x"
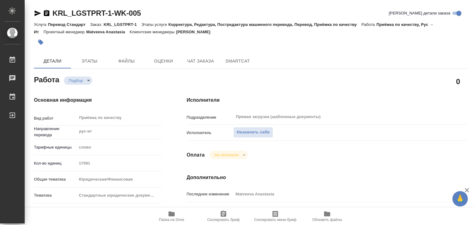
type textarea "x"
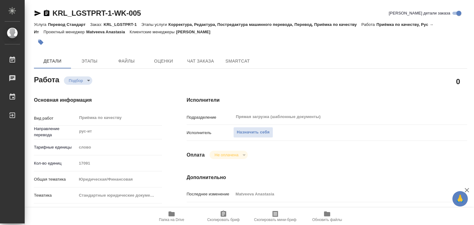
type textarea "x"
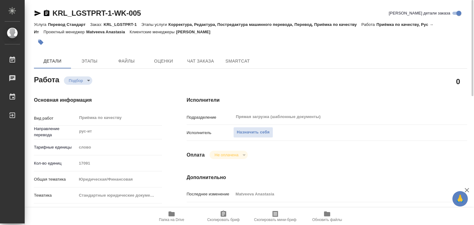
type textarea "x"
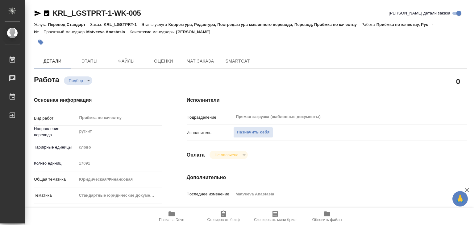
type textarea "x"
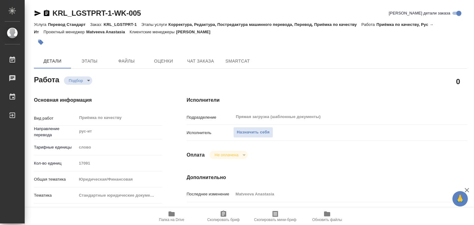
scroll to position [154, 0]
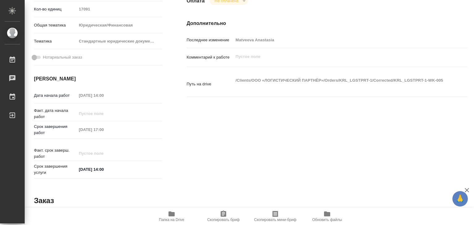
type textarea "x"
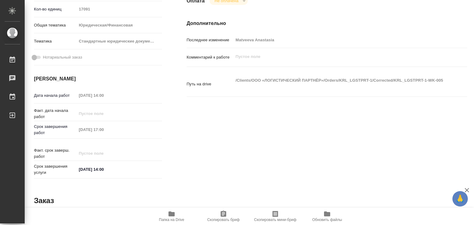
type textarea "x"
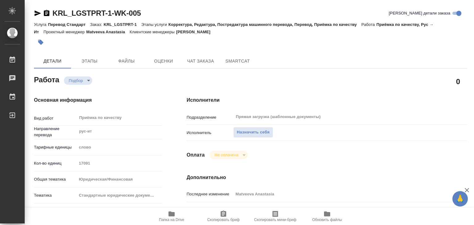
scroll to position [62, 0]
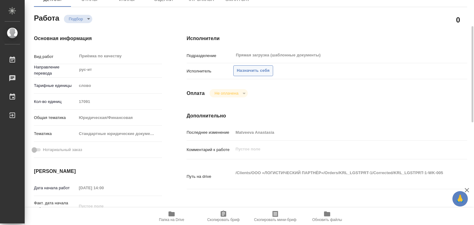
type textarea "x"
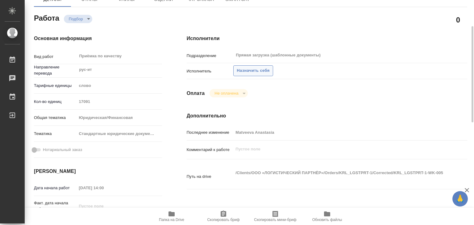
click at [247, 70] on span "Назначить себя" at bounding box center [253, 70] width 33 height 7
type textarea "x"
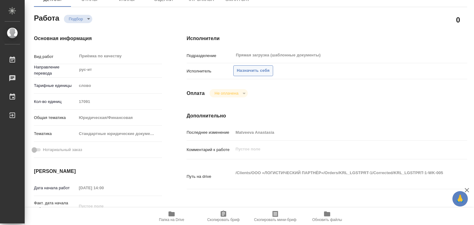
type textarea "x"
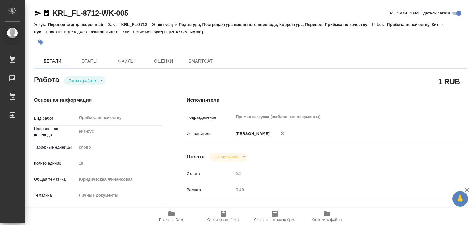
type textarea "x"
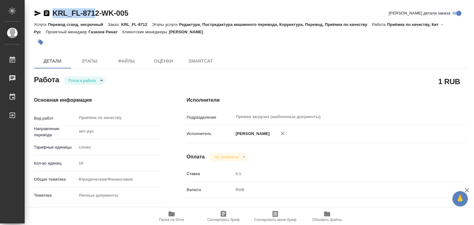
type textarea "x"
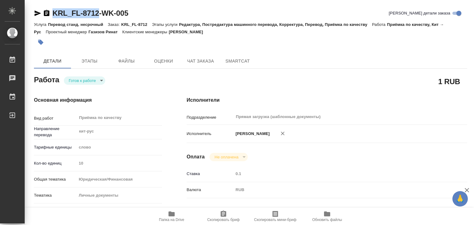
drag, startPoint x: 56, startPoint y: 7, endPoint x: 98, endPoint y: 15, distance: 43.0
type textarea "x"
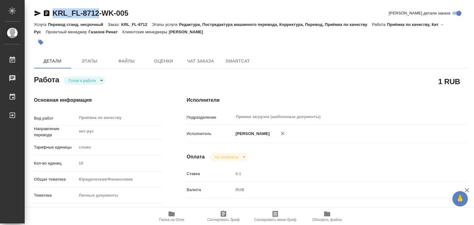
type textarea "x"
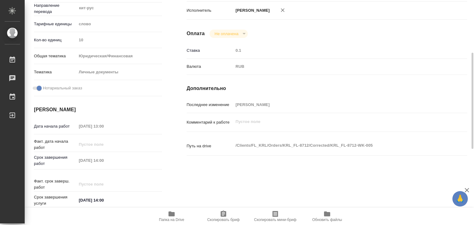
type textarea "x"
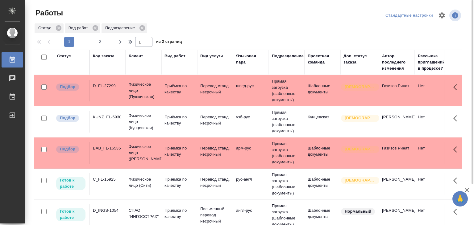
scroll to position [499, 0]
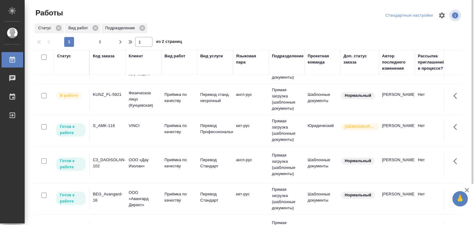
click at [169, 159] on p "Приёмка по качеству" at bounding box center [180, 163] width 30 height 12
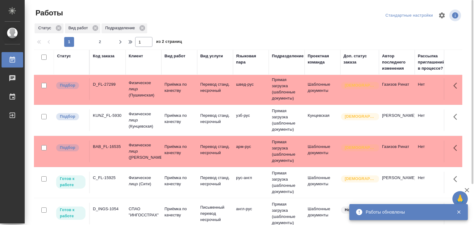
scroll to position [0, 0]
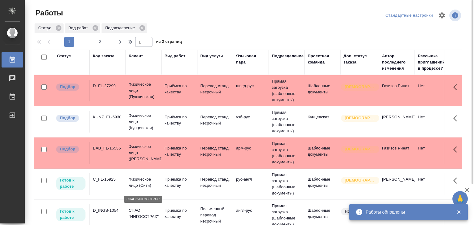
click at [153, 216] on p "СПАО "ИНГОССТРАХ"" at bounding box center [144, 214] width 30 height 12
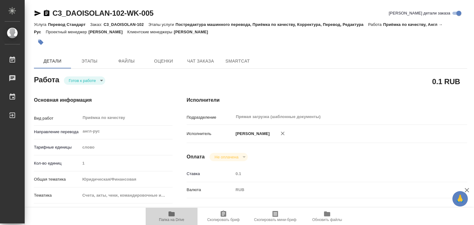
click at [167, 215] on span "Папка на Drive" at bounding box center [171, 217] width 44 height 12
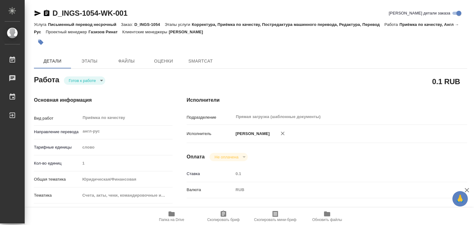
type textarea "x"
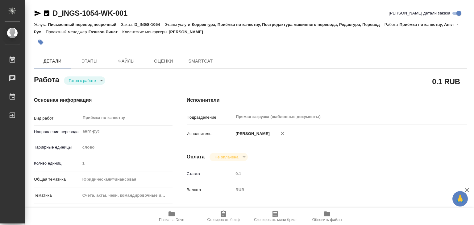
type textarea "x"
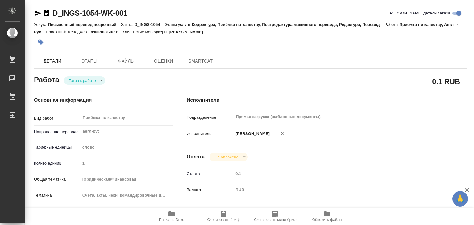
type textarea "x"
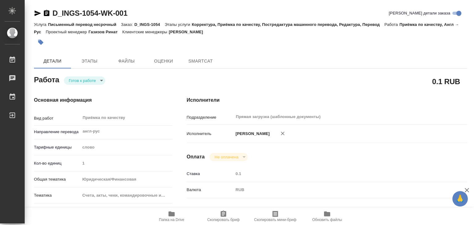
type textarea "x"
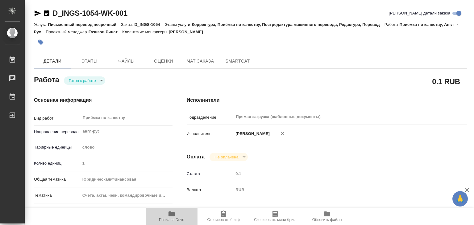
click at [175, 215] on icon "button" at bounding box center [171, 214] width 7 height 7
type textarea "x"
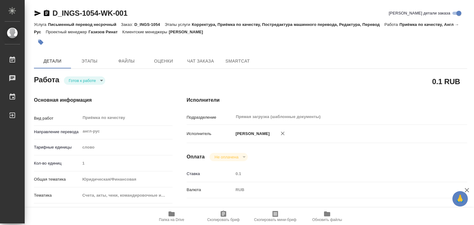
type textarea "x"
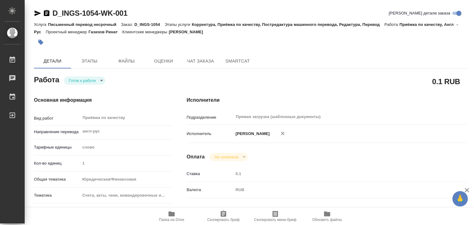
type textarea "x"
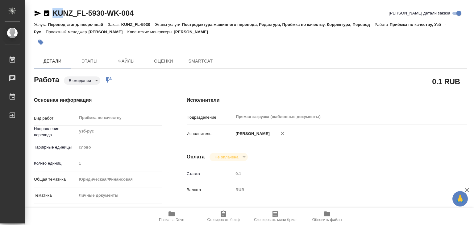
type textarea "x"
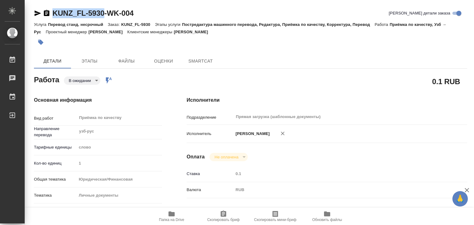
type textarea "x"
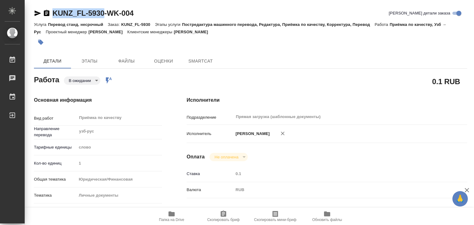
drag, startPoint x: 48, startPoint y: 7, endPoint x: 107, endPoint y: 19, distance: 59.8
type textarea "x"
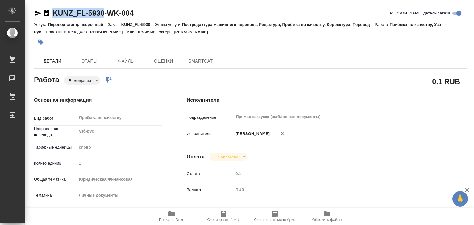
type textarea "x"
copy link "KUNZ_FL-5930"
type textarea "x"
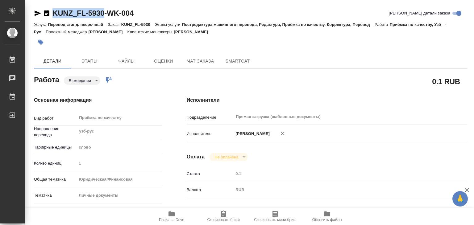
type textarea "x"
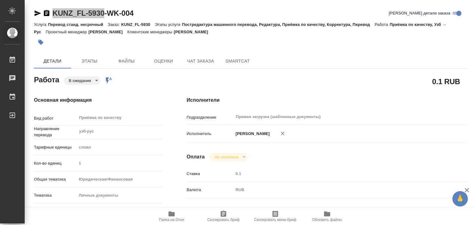
type textarea "x"
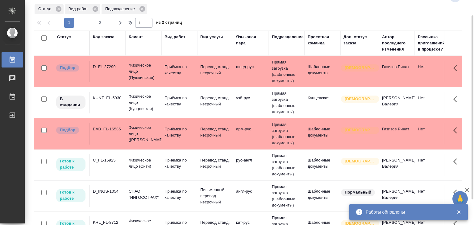
click at [117, 170] on td "C_FL-15925" at bounding box center [108, 165] width 36 height 22
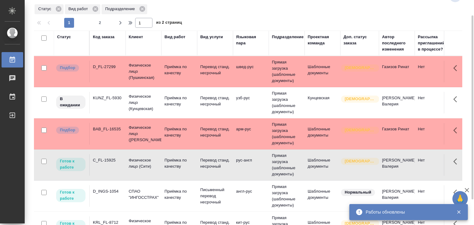
click at [117, 170] on td "C_FL-15925" at bounding box center [108, 165] width 36 height 22
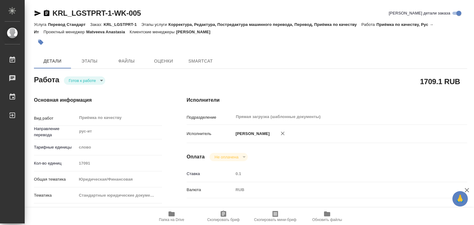
type textarea "x"
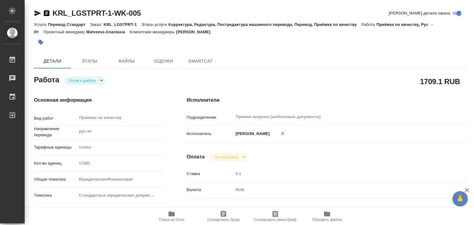
type textarea "x"
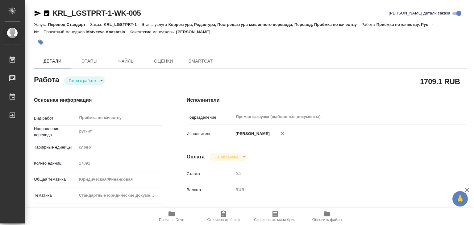
type textarea "x"
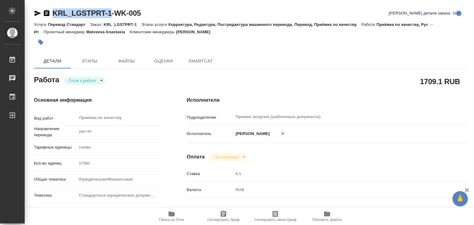
type textarea "x"
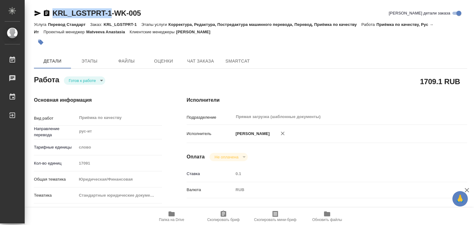
drag, startPoint x: 52, startPoint y: 6, endPoint x: 110, endPoint y: 15, distance: 57.8
copy link "KRL_LGSTPRT-1"
type textarea "x"
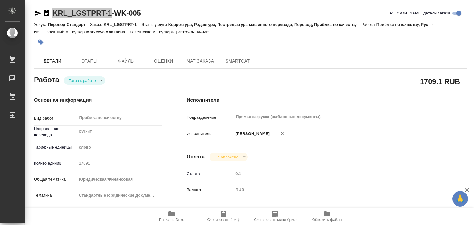
type textarea "x"
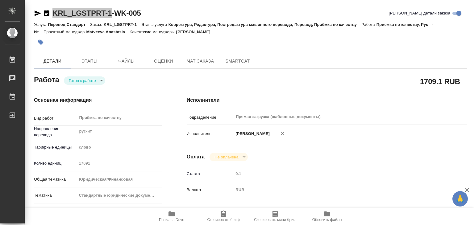
type textarea "x"
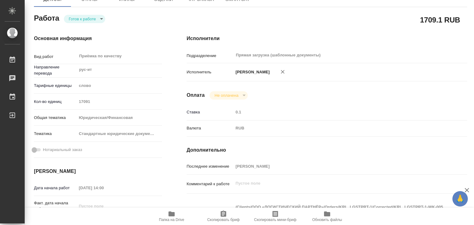
scroll to position [93, 0]
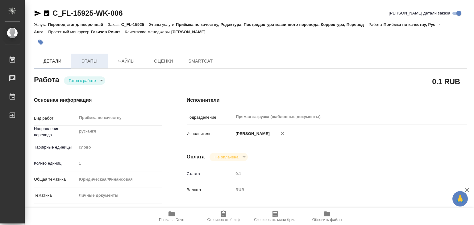
type textarea "x"
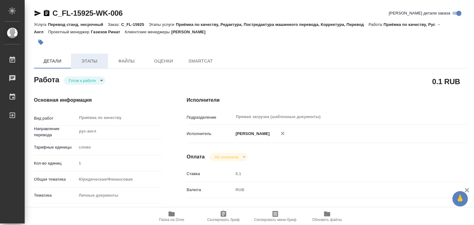
type textarea "x"
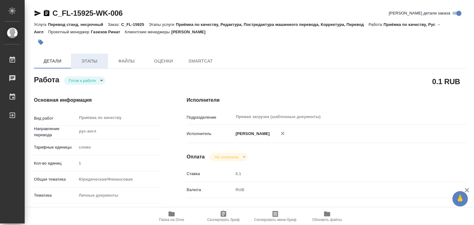
click at [93, 66] on button "Этапы" at bounding box center [89, 61] width 37 height 15
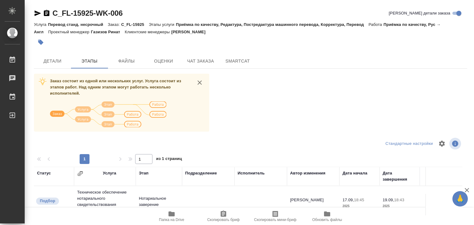
scroll to position [93, 0]
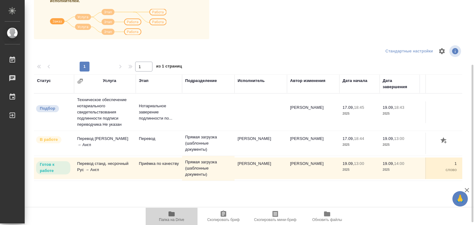
click at [168, 218] on span "Папка на Drive" at bounding box center [171, 220] width 25 height 4
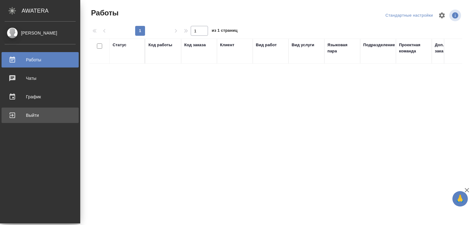
click at [19, 115] on div "Выйти" at bounding box center [40, 115] width 71 height 9
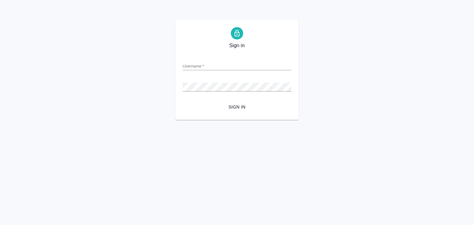
click at [201, 66] on input "Username   *" at bounding box center [237, 66] width 109 height 9
drag, startPoint x: 239, startPoint y: 66, endPoint x: 136, endPoint y: 63, distance: 102.2
click at [136, 63] on div "Sign in Username   * 4TofB1NA2oidEg7rBm Password   * urlPath   * / Sign in" at bounding box center [237, 70] width 474 height 100
type input "4TofB1NA2oidEg7rBm"
drag, startPoint x: 233, startPoint y: 67, endPoint x: 153, endPoint y: 67, distance: 80.3
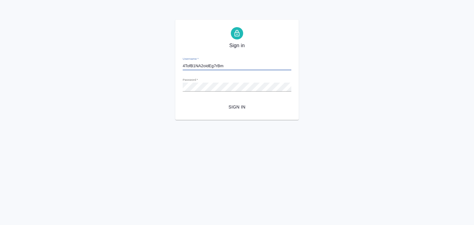
click at [153, 67] on div "Sign in Username   * 4TofB1NA2oidEg7rBm Password   * urlPath   * / Sign in" at bounding box center [237, 70] width 474 height 100
click at [230, 69] on input "Username   *" at bounding box center [237, 66] width 109 height 9
type input "v.alilekova@awatera.com"
click at [239, 109] on span "Sign in" at bounding box center [237, 107] width 99 height 8
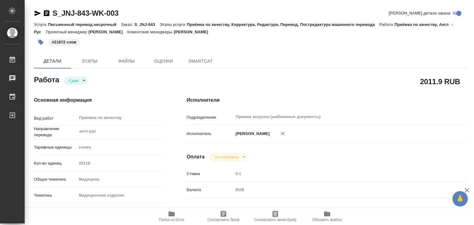
type textarea "x"
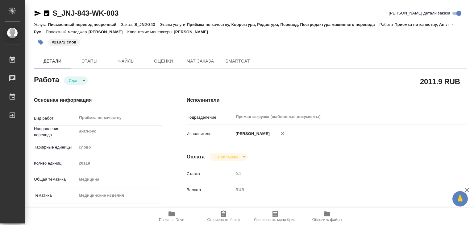
type textarea "x"
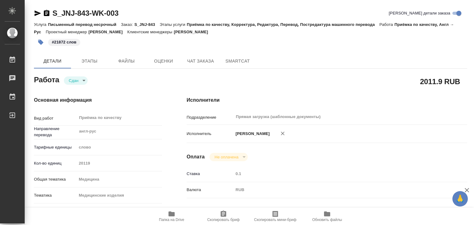
type textarea "x"
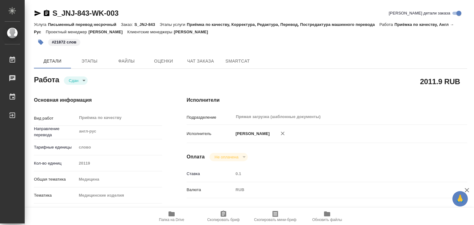
type textarea "x"
